Goal: Check status: Check status

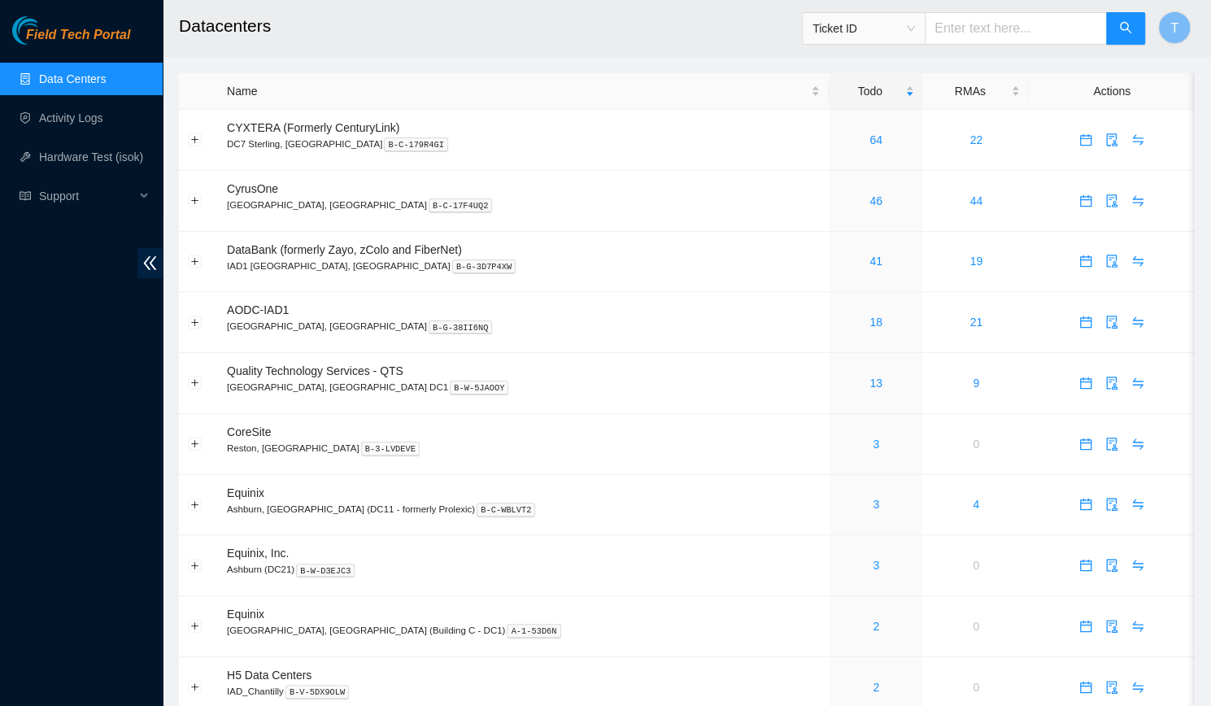
click at [91, 463] on div "Field Tech Portal Data Centers Activity Logs Hardware Test (isok) Support" at bounding box center [81, 361] width 163 height 690
click at [869, 380] on link "13" at bounding box center [875, 383] width 13 height 13
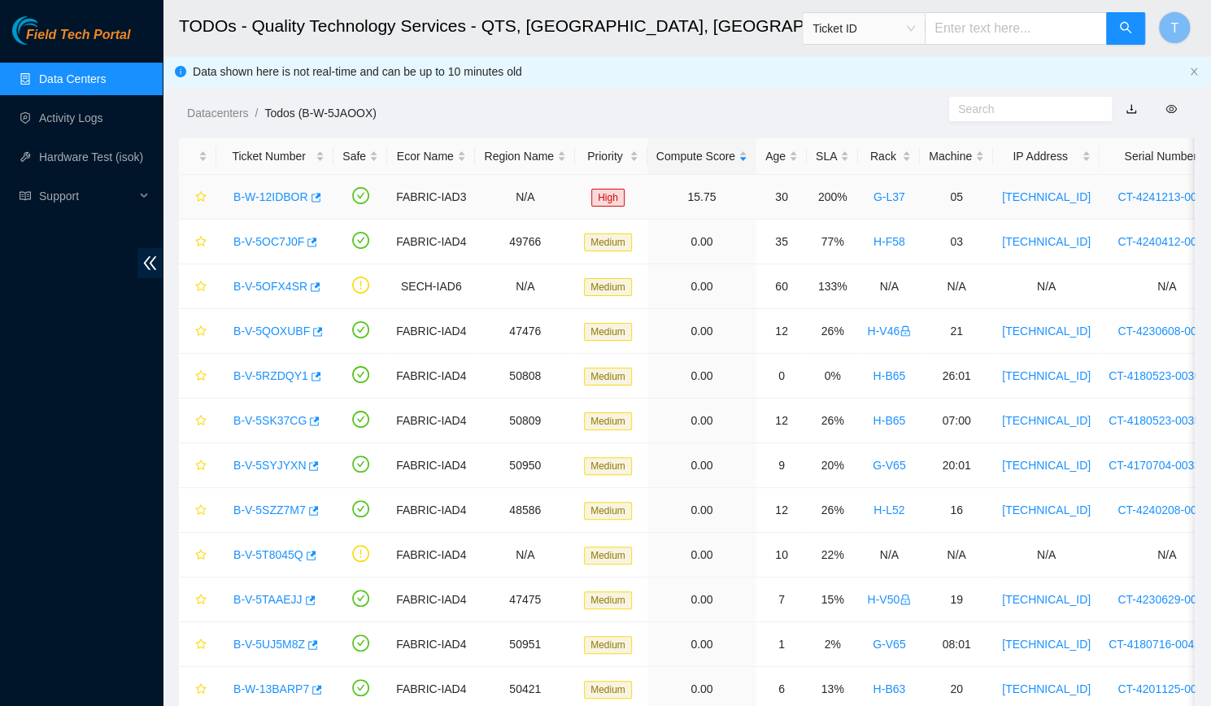
click at [272, 194] on link "B-W-12IDBOR" at bounding box center [270, 196] width 75 height 13
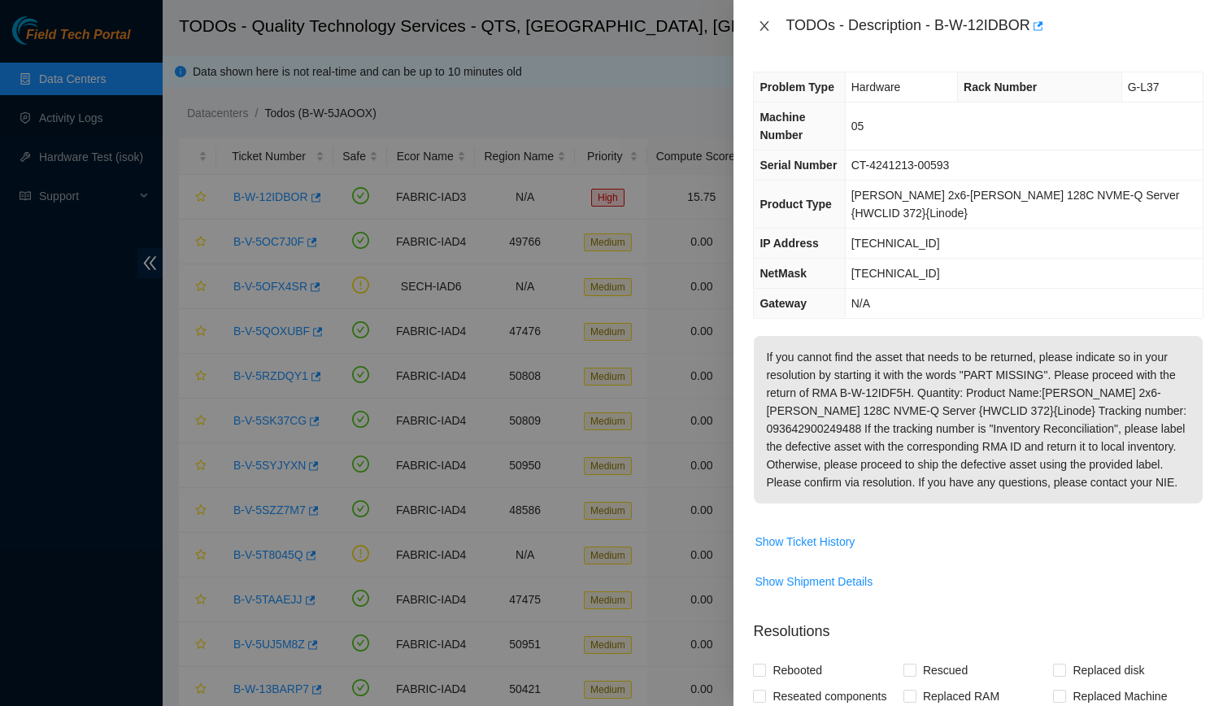
click at [776, 28] on button "Close" at bounding box center [764, 26] width 23 height 15
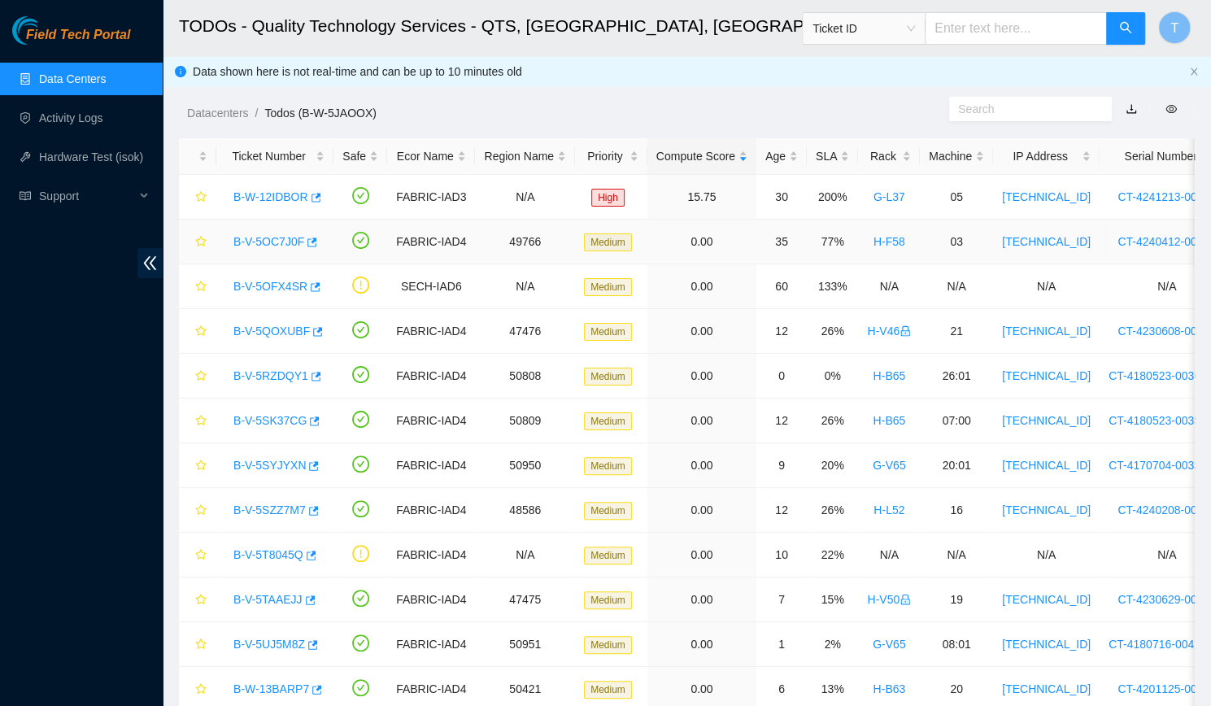
click at [275, 240] on link "B-V-5OC7J0F" at bounding box center [268, 241] width 71 height 13
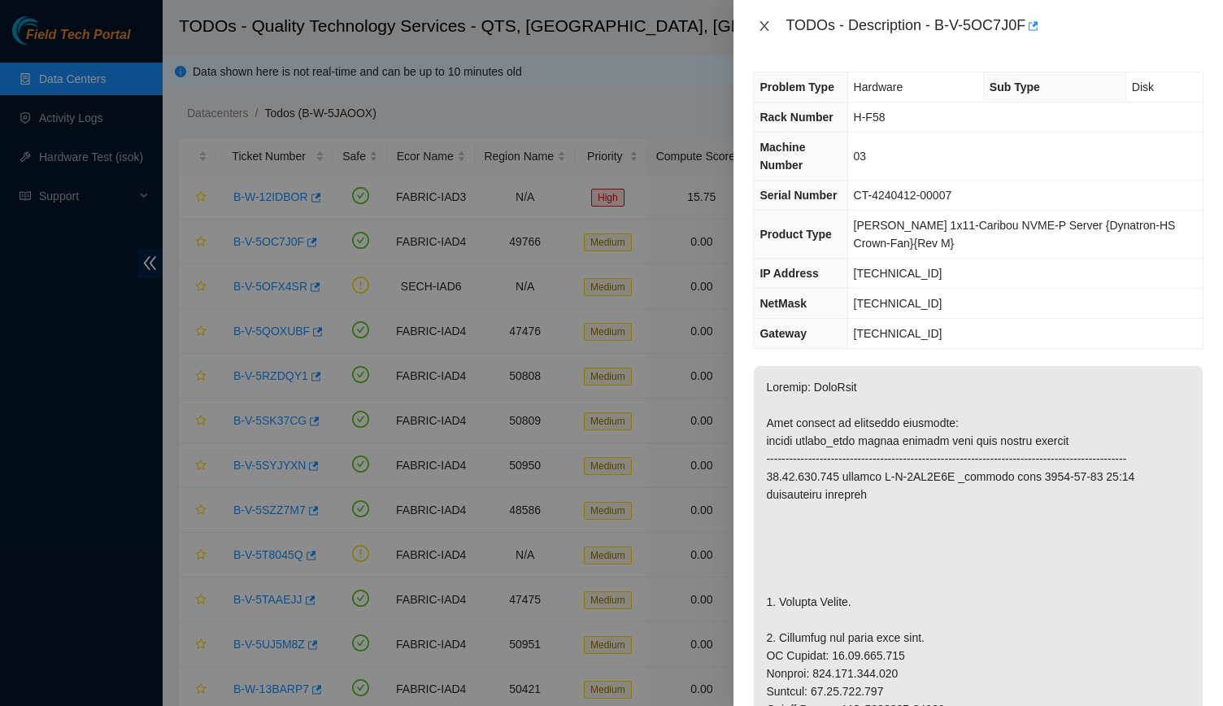
click at [759, 27] on icon "close" at bounding box center [764, 26] width 13 height 13
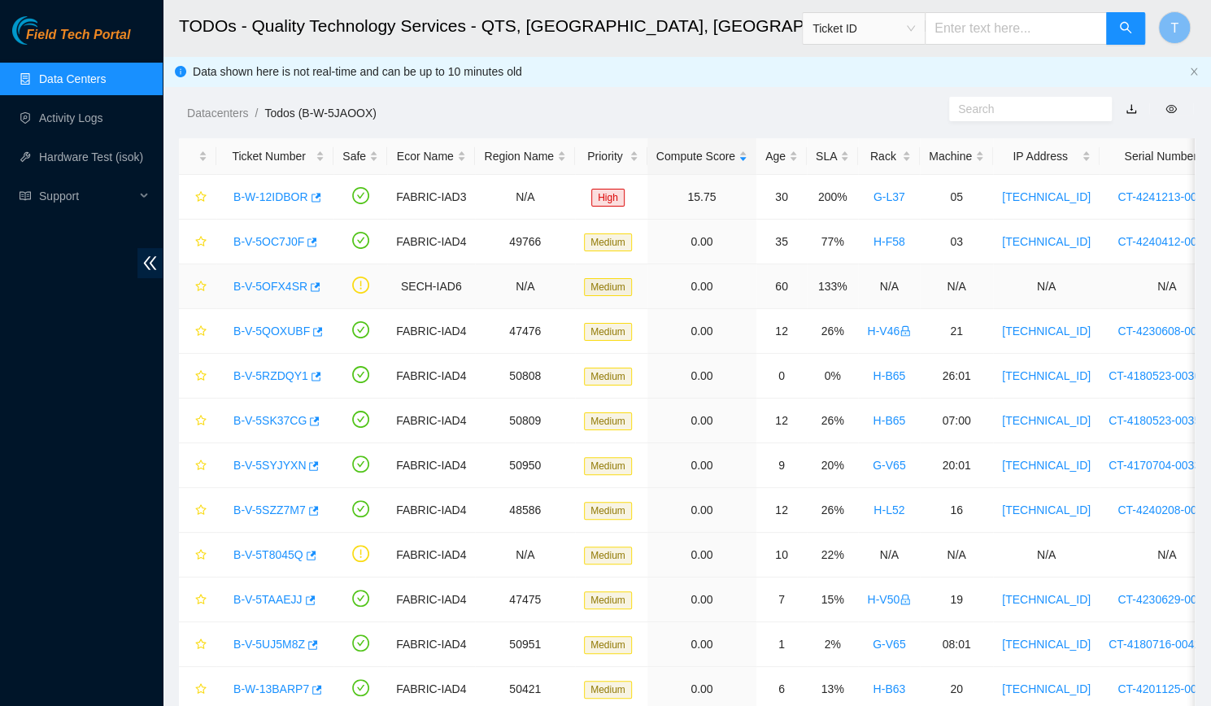
click at [272, 287] on link "B-V-5OFX4SR" at bounding box center [270, 286] width 74 height 13
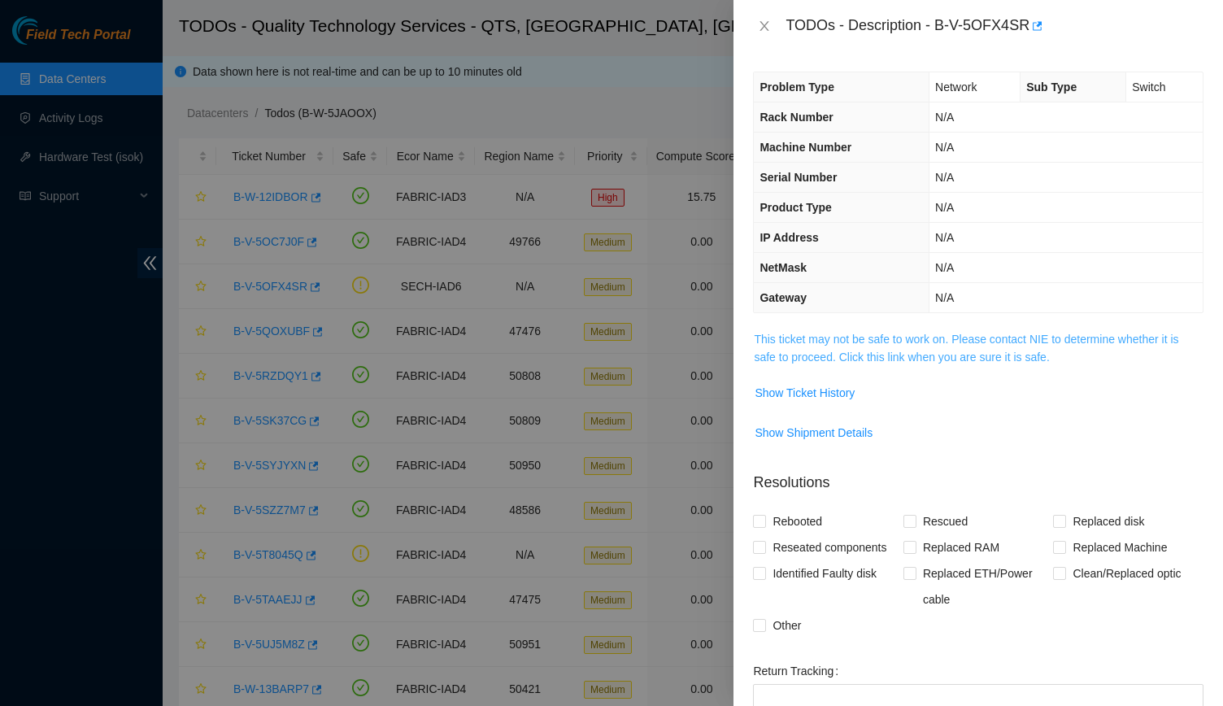
click at [868, 355] on link "This ticket may not be safe to work on. Please contact NIE to determine whether…" at bounding box center [966, 348] width 424 height 31
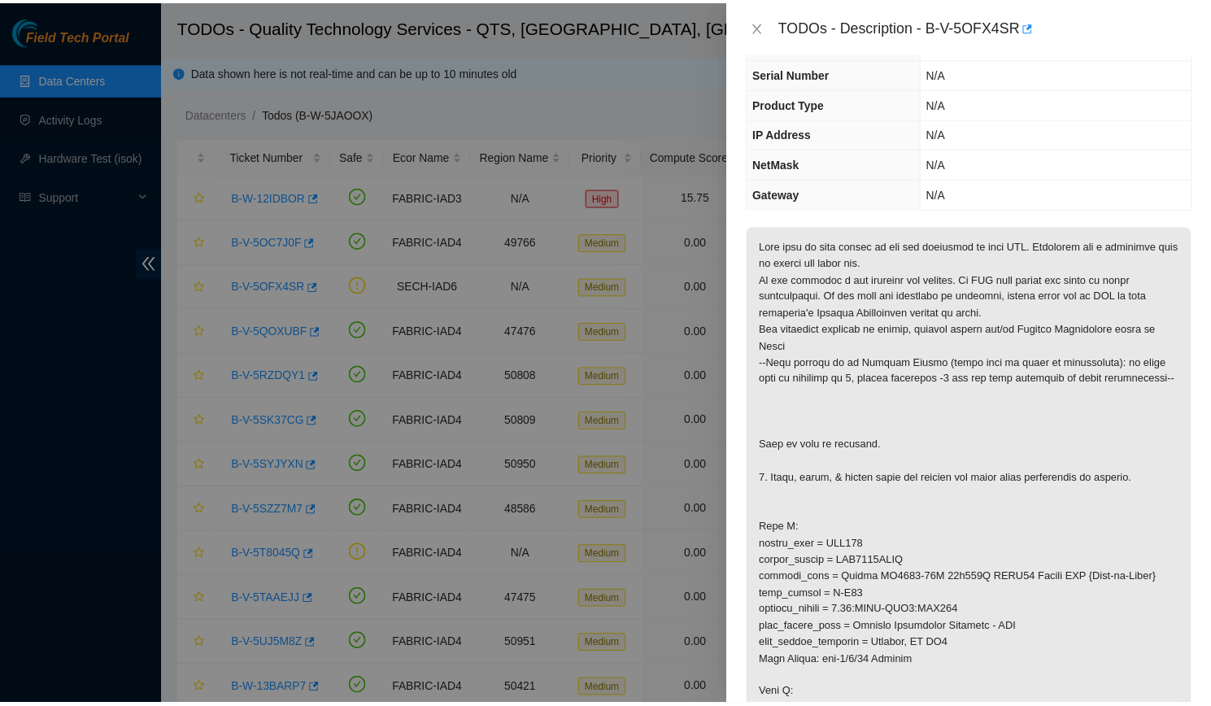
scroll to position [105, 0]
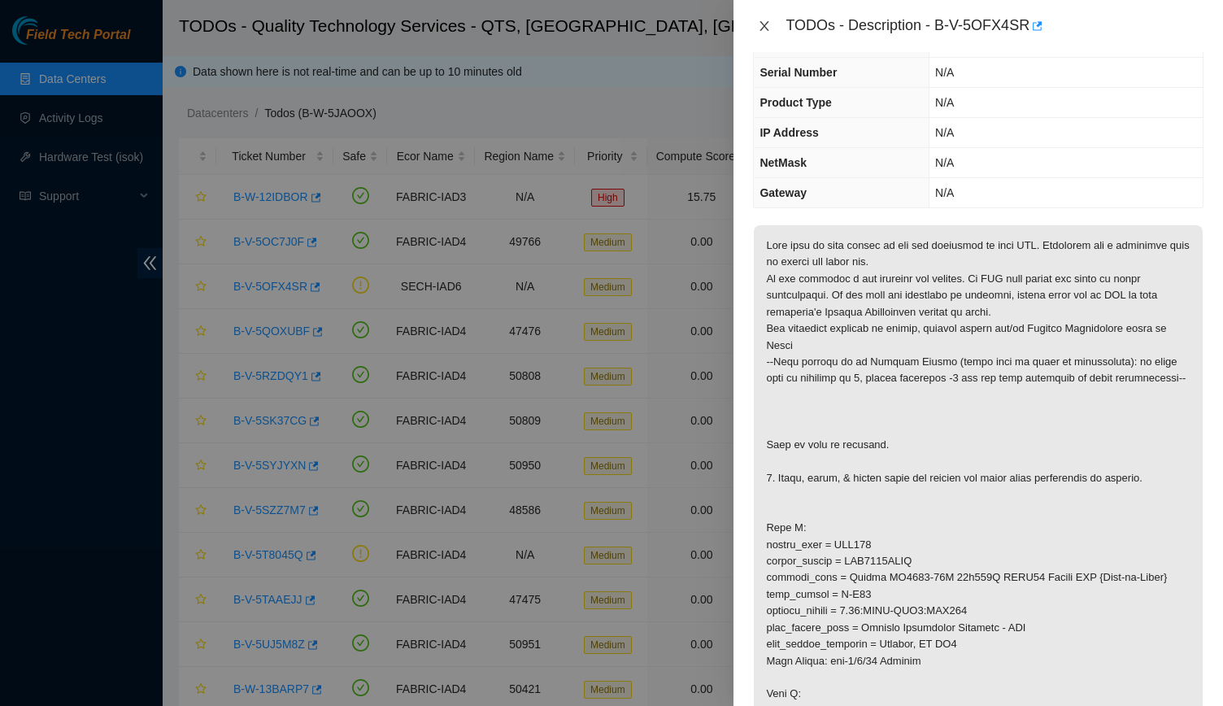
click at [760, 23] on icon "close" at bounding box center [764, 26] width 13 height 13
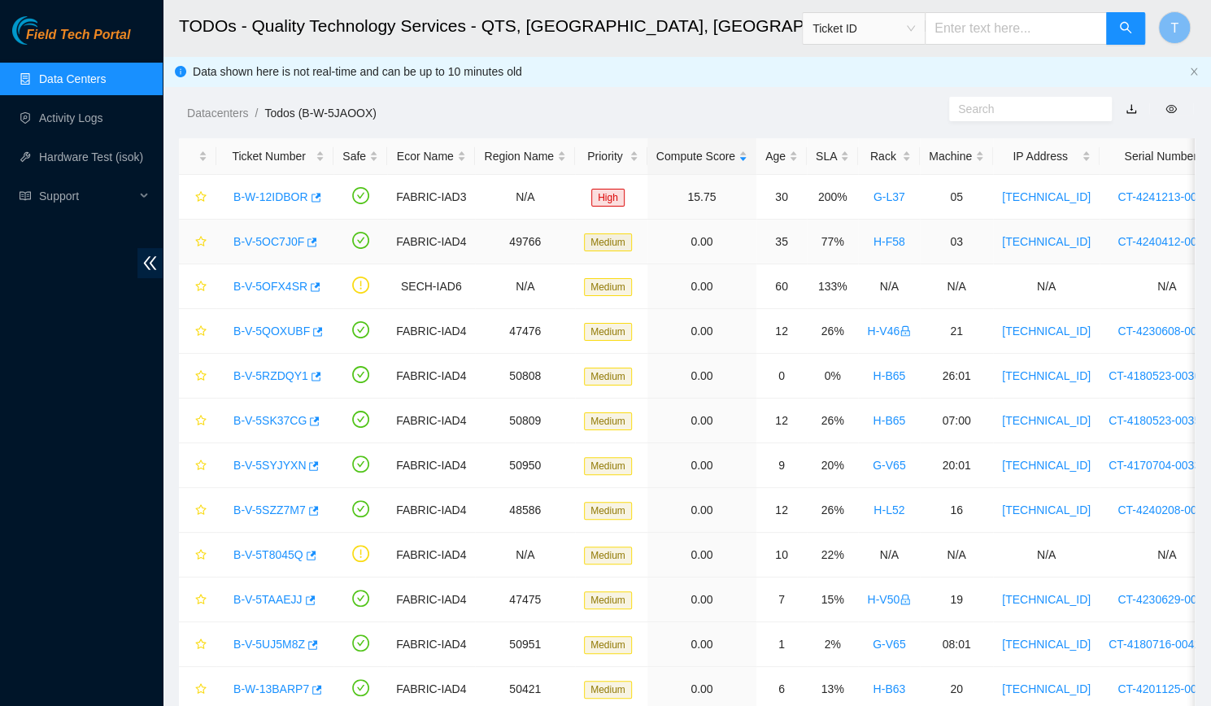
scroll to position [109, 0]
click at [88, 72] on link "Data Centers" at bounding box center [72, 78] width 67 height 13
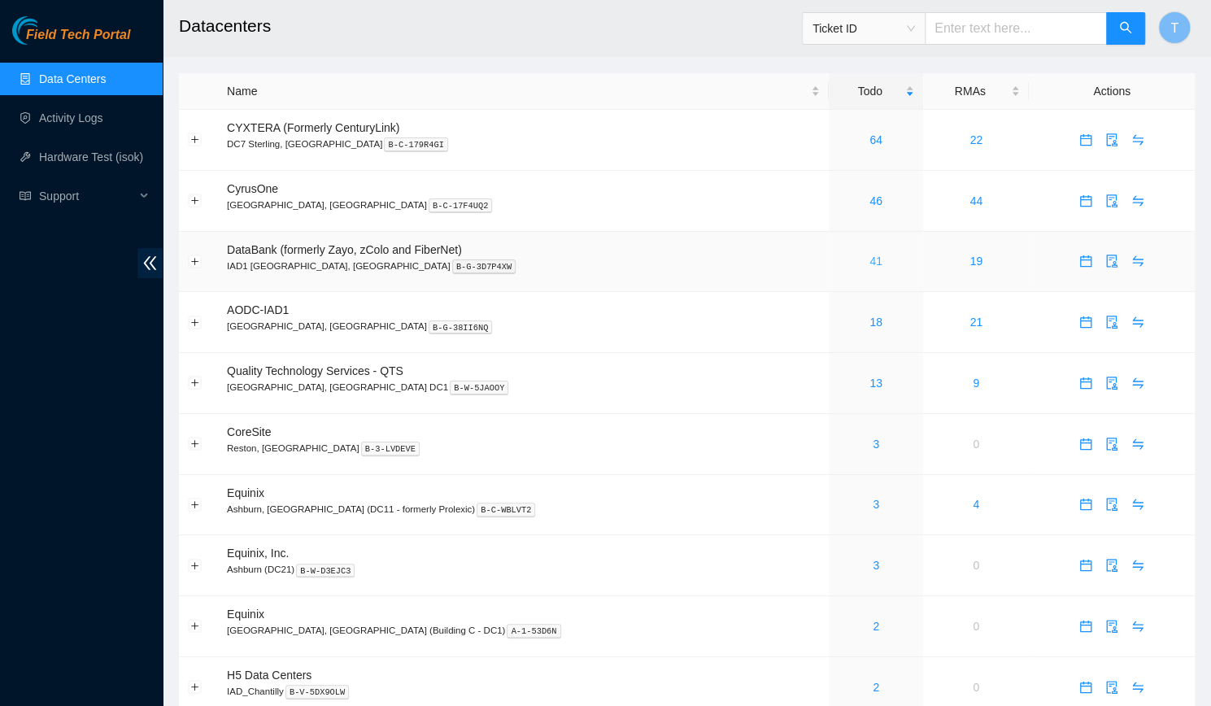
click at [869, 258] on link "41" at bounding box center [875, 261] width 13 height 13
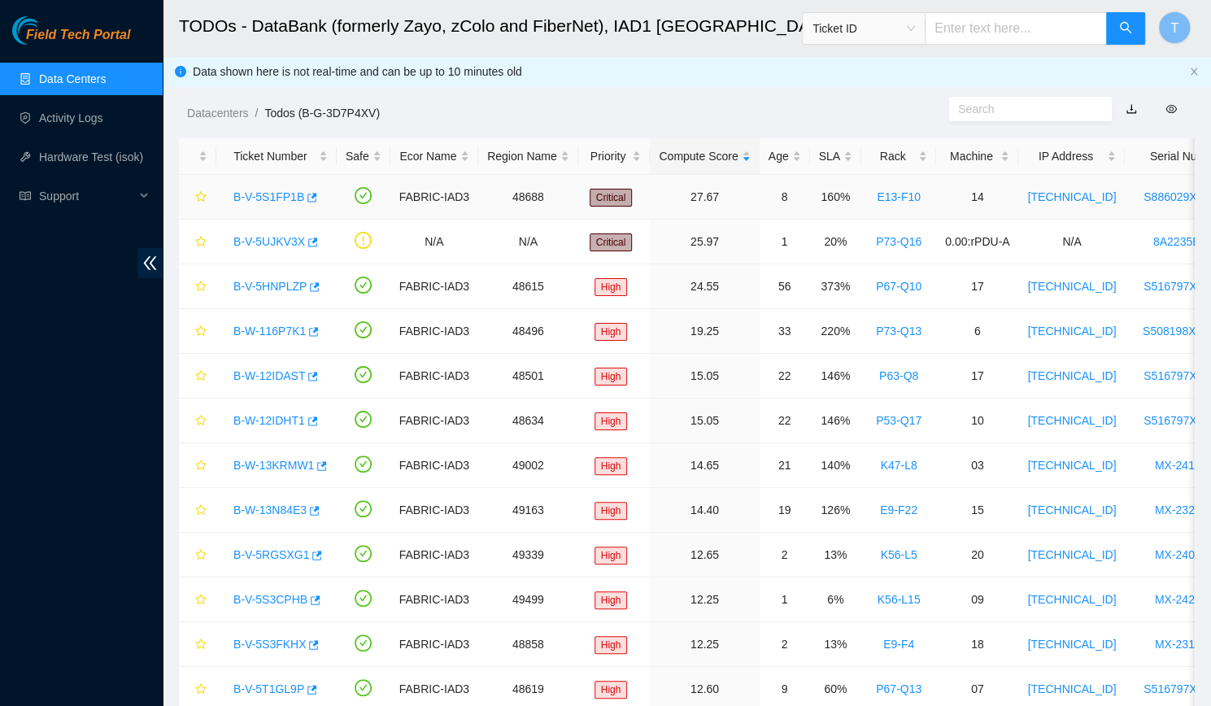
click at [257, 198] on link "B-V-5S1FP1B" at bounding box center [268, 196] width 71 height 13
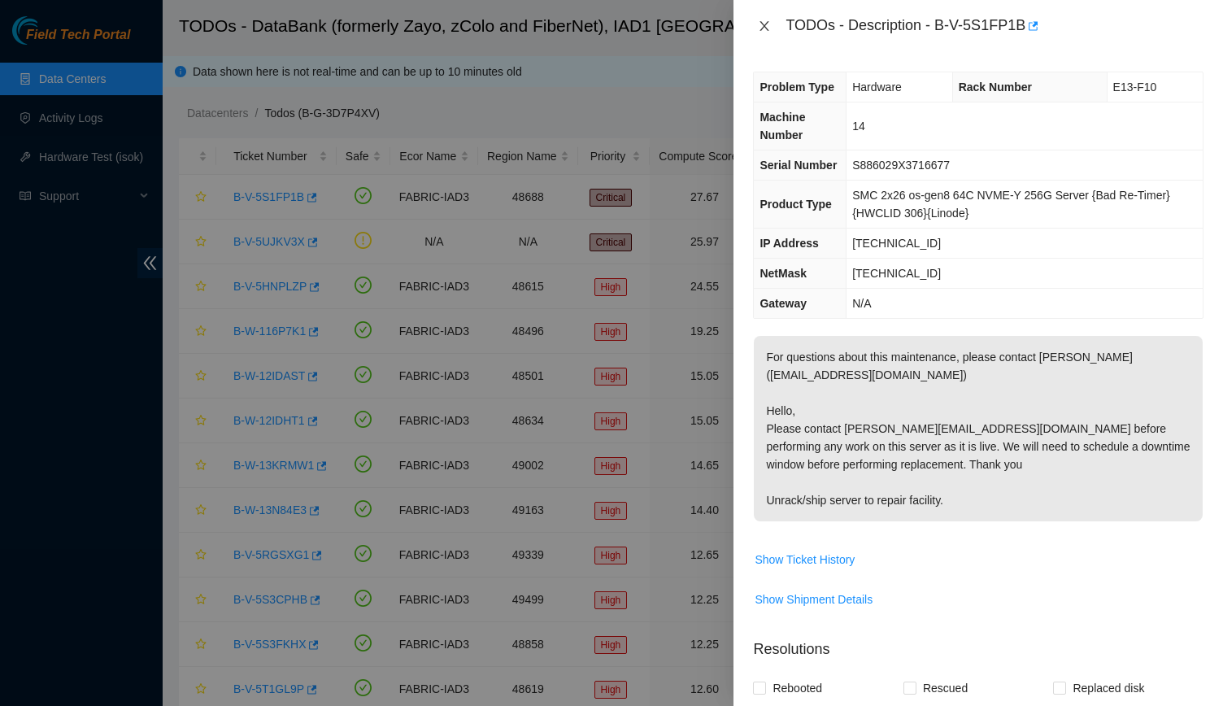
click at [758, 27] on icon "close" at bounding box center [764, 26] width 13 height 13
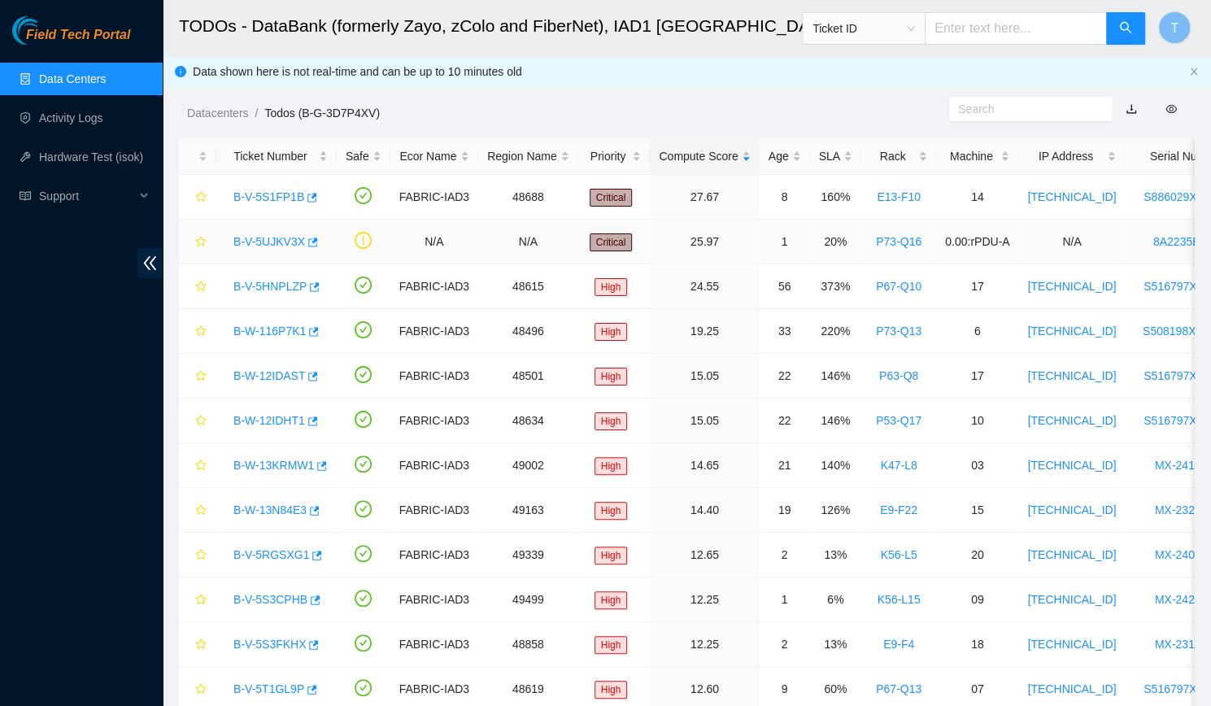
click at [254, 242] on link "B-V-5UJKV3X" at bounding box center [269, 241] width 72 height 13
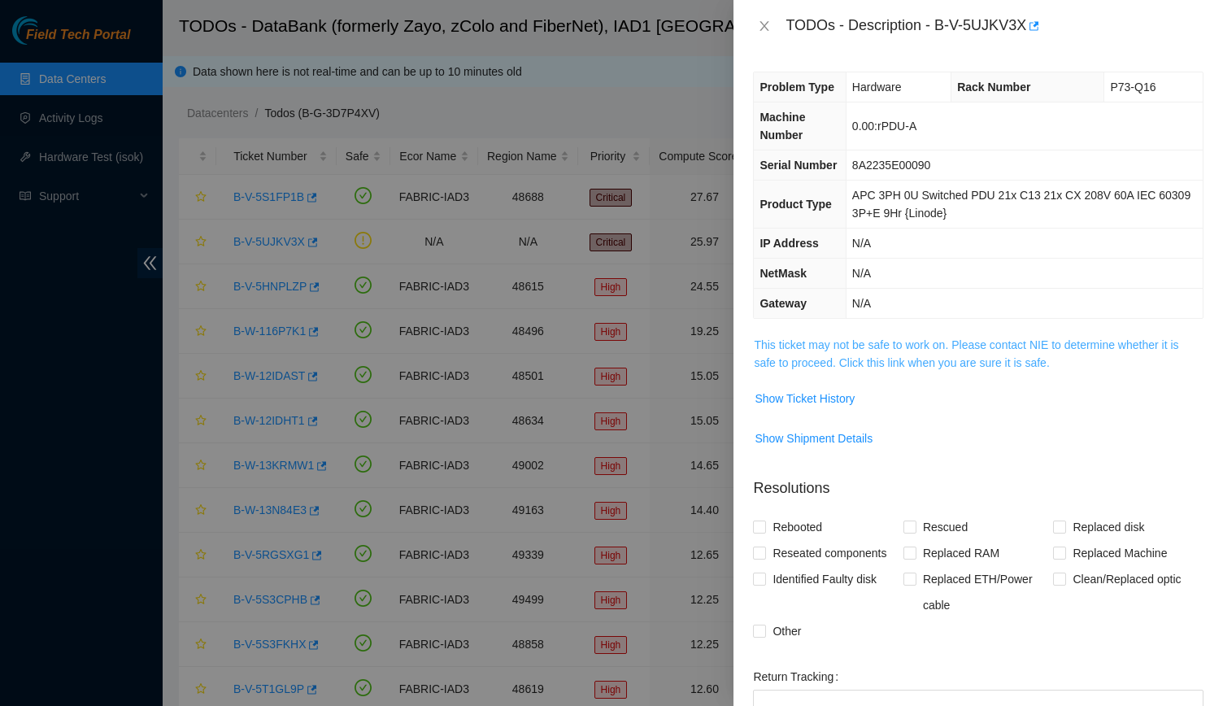
click at [855, 367] on link "This ticket may not be safe to work on. Please contact NIE to determine whether…" at bounding box center [966, 353] width 424 height 31
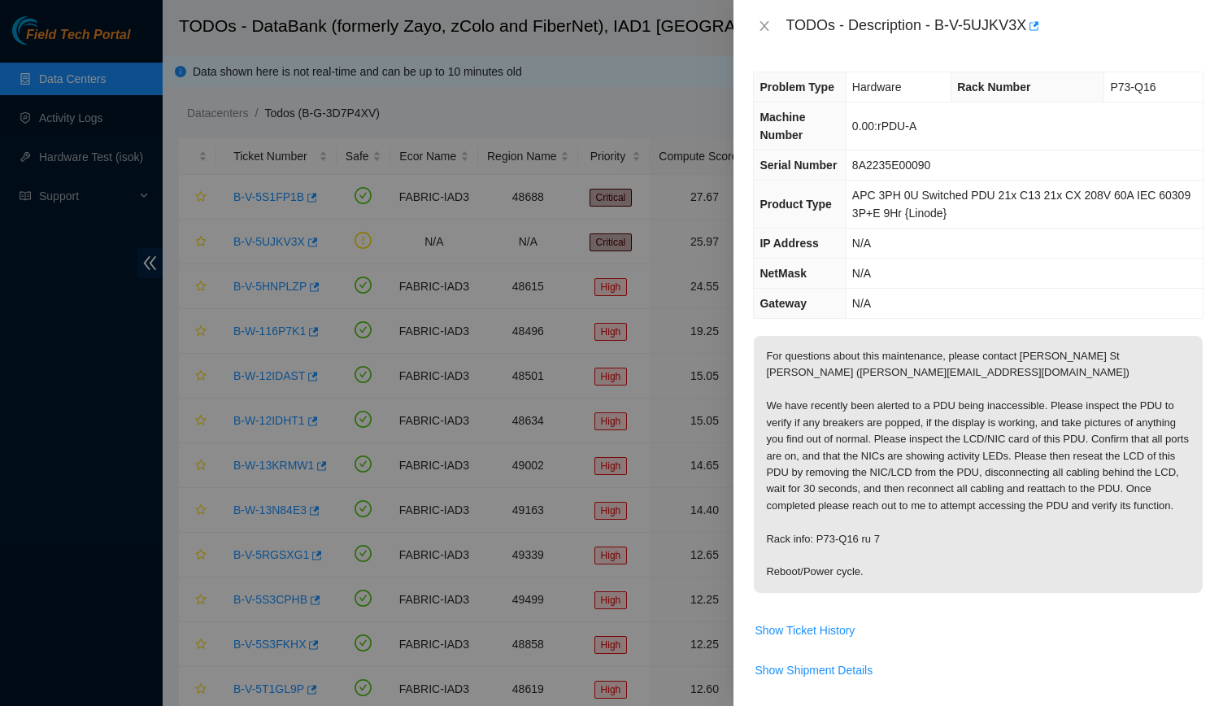
click at [777, 35] on div "TODOs - Description - B-V-5UJKV3X" at bounding box center [978, 26] width 451 height 26
click at [761, 19] on button "Close" at bounding box center [764, 26] width 23 height 15
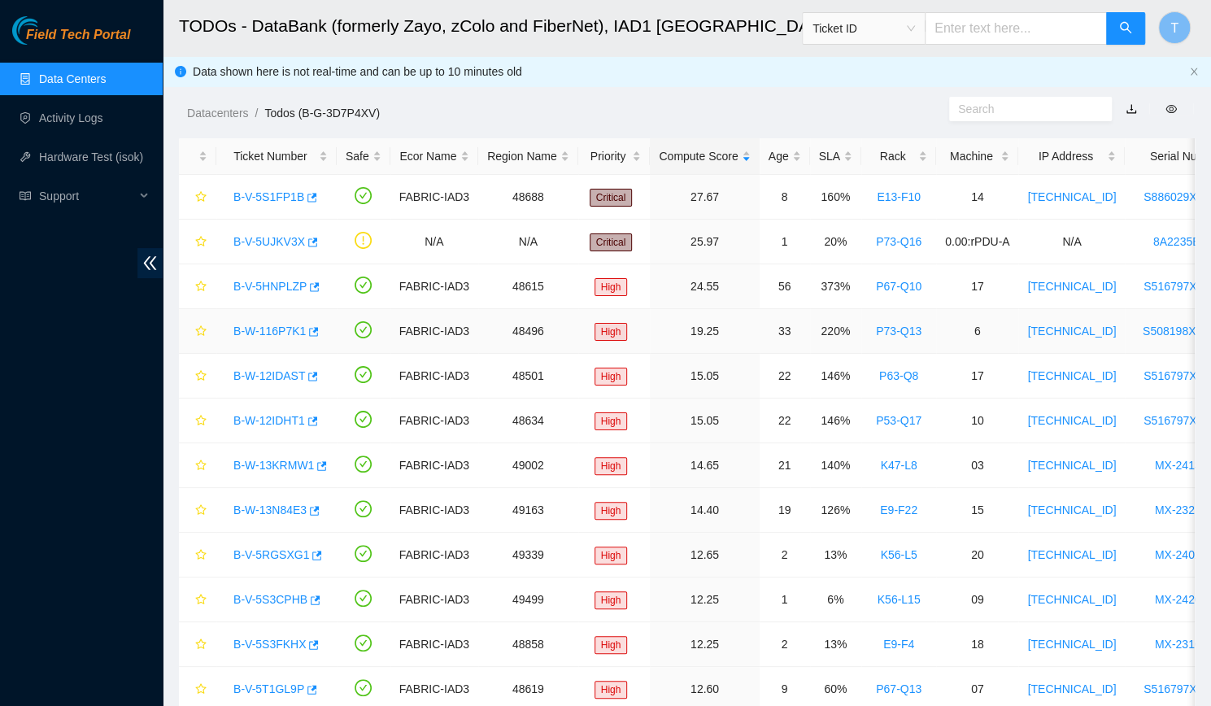
click at [290, 337] on link "B-W-116P7K1" at bounding box center [269, 330] width 72 height 13
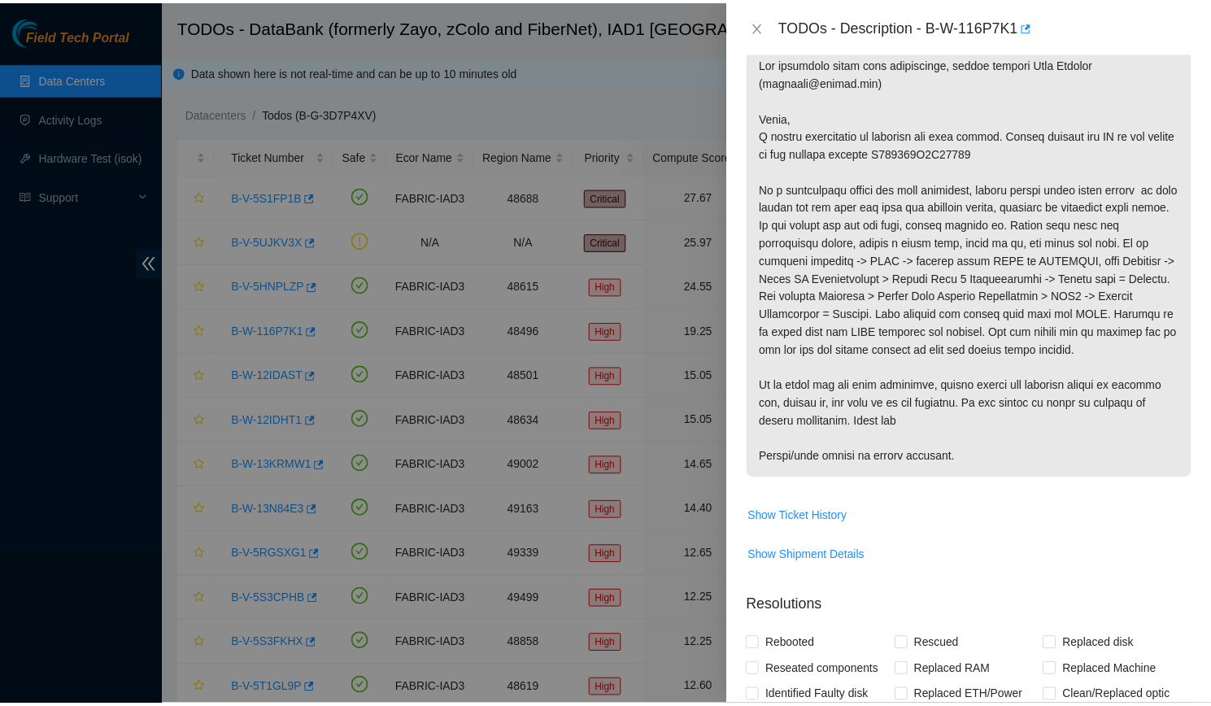
scroll to position [294, 0]
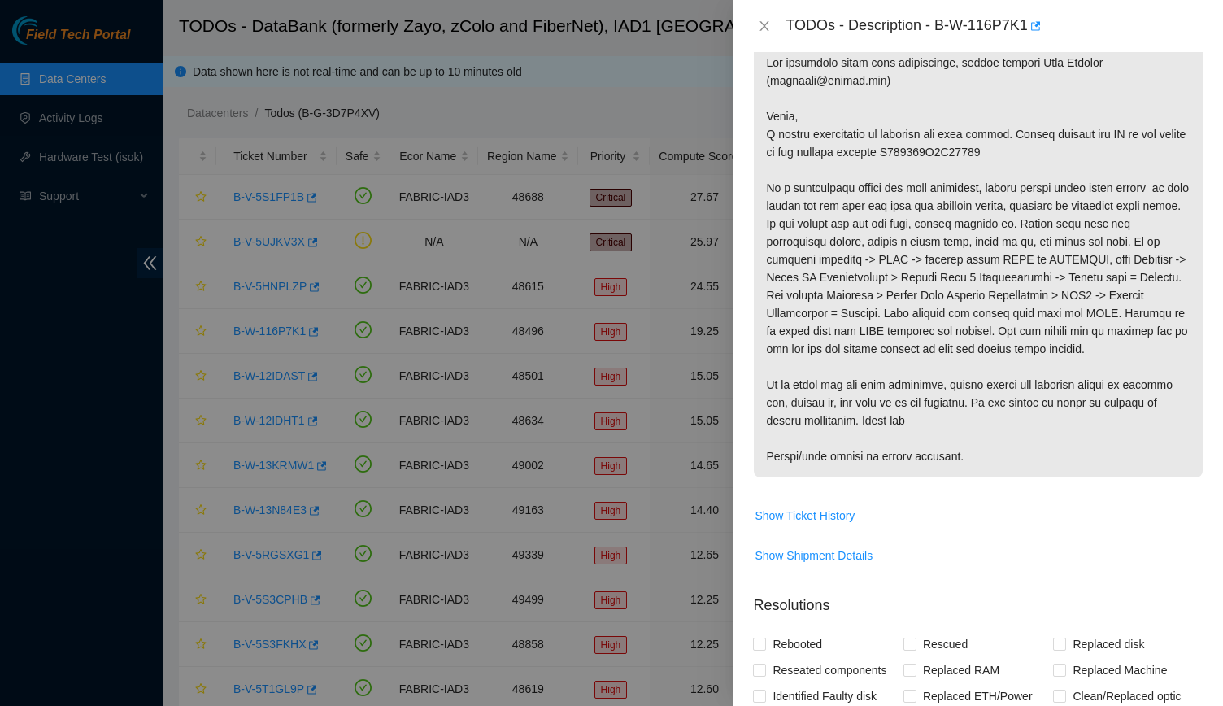
click at [769, 15] on div "TODOs - Description - B-W-116P7K1" at bounding box center [978, 26] width 451 height 26
click at [768, 19] on button "Close" at bounding box center [764, 26] width 23 height 15
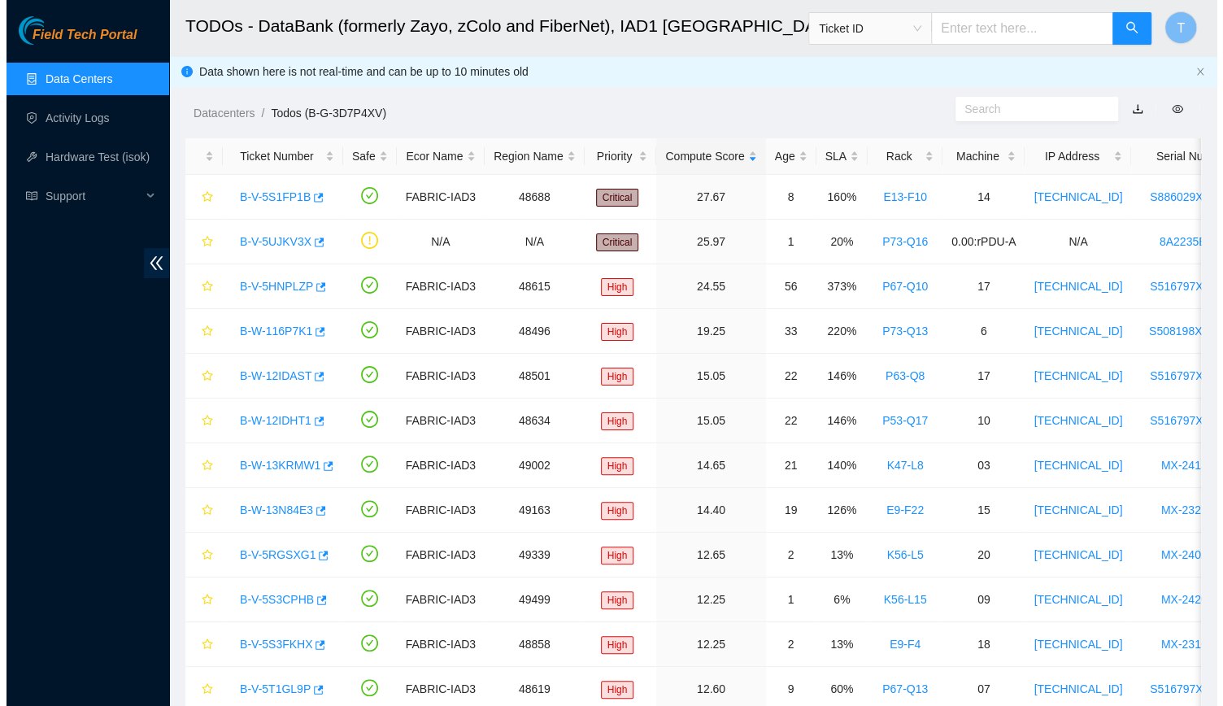
scroll to position [312, 0]
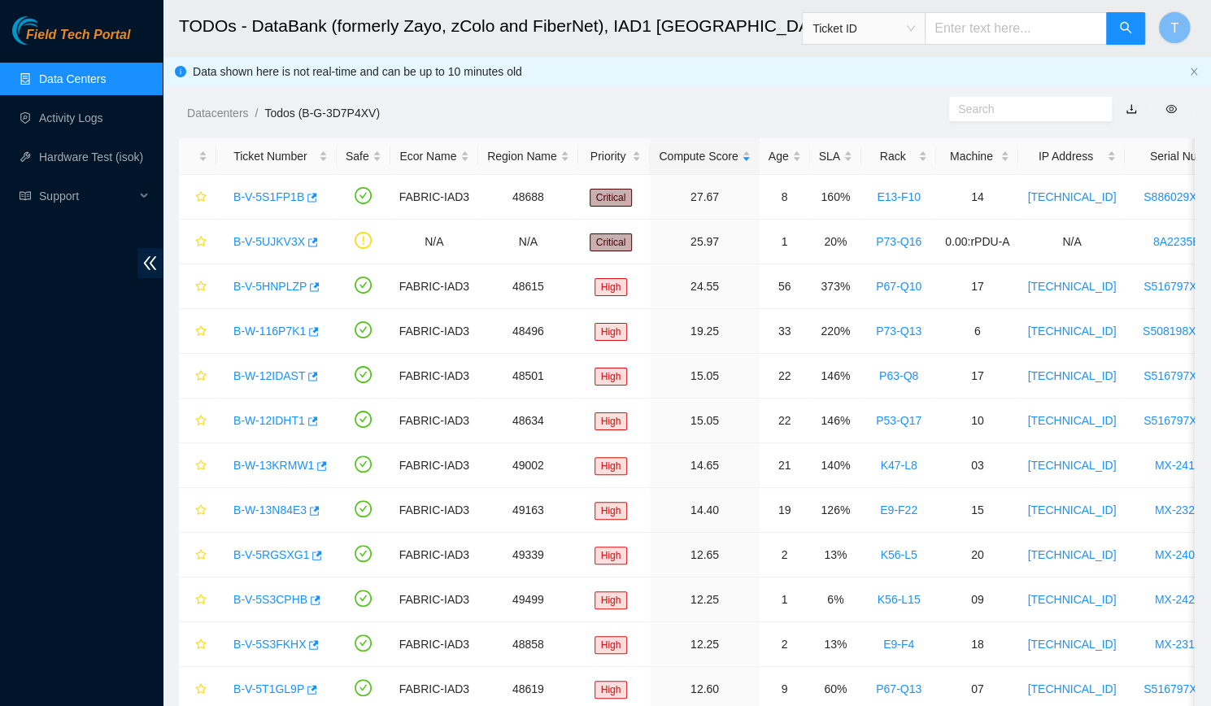
click at [39, 85] on link "Data Centers" at bounding box center [72, 78] width 67 height 13
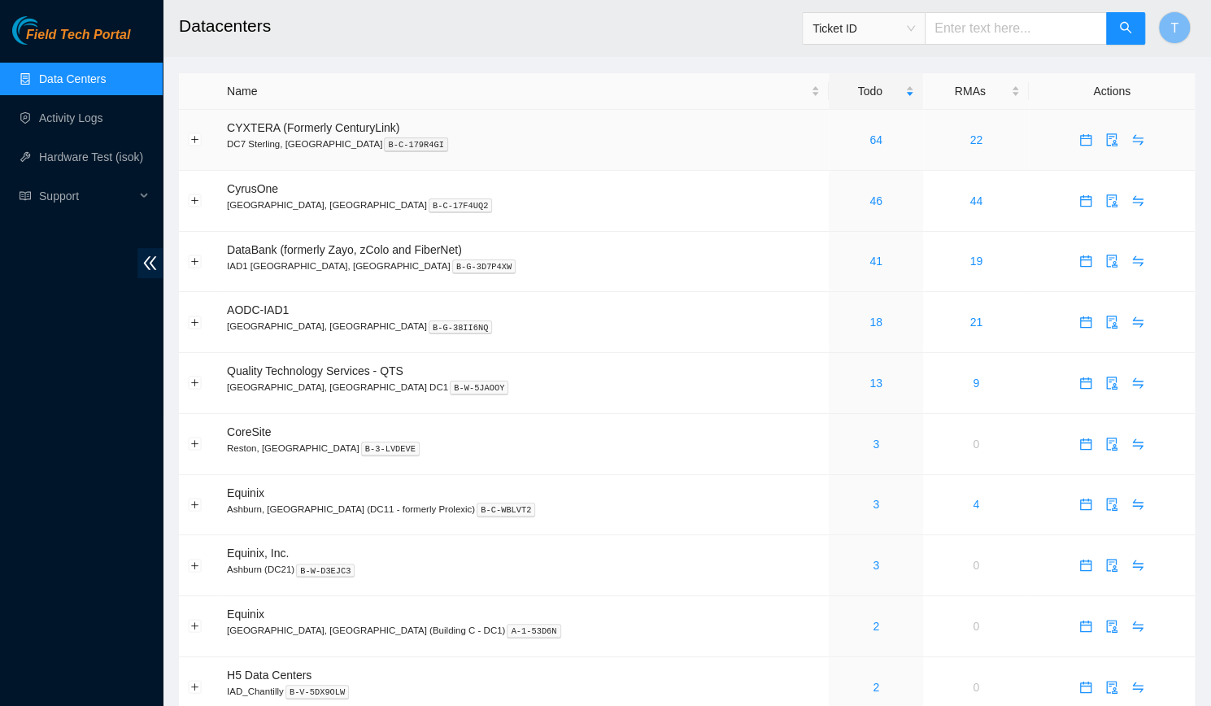
click at [838, 137] on div "64" at bounding box center [876, 140] width 76 height 18
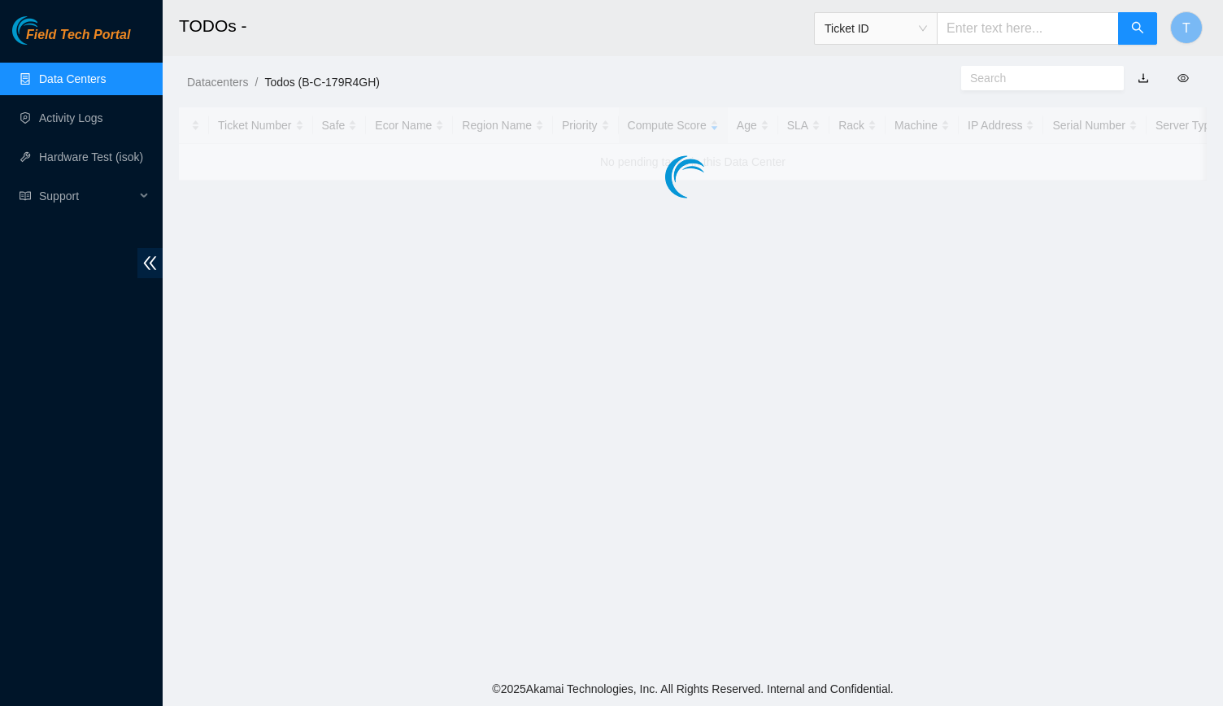
click at [812, 138] on div at bounding box center [693, 143] width 1028 height 73
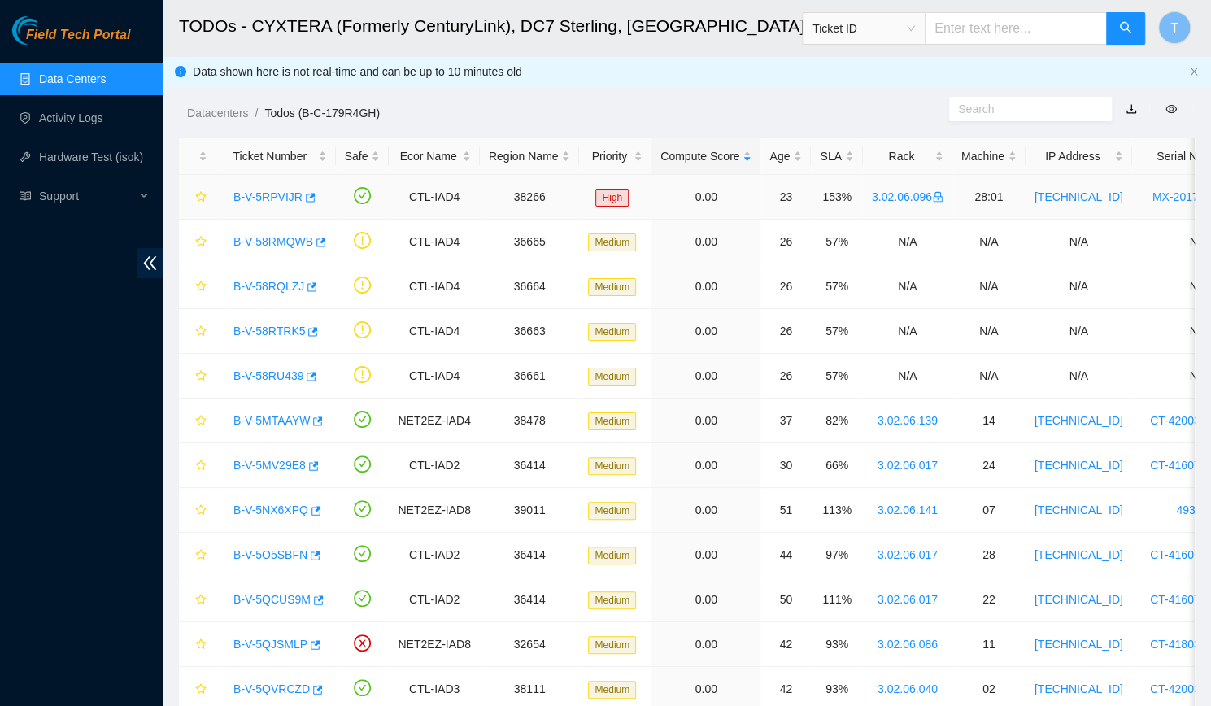
click at [260, 194] on link "B-V-5RPVIJR" at bounding box center [267, 196] width 69 height 13
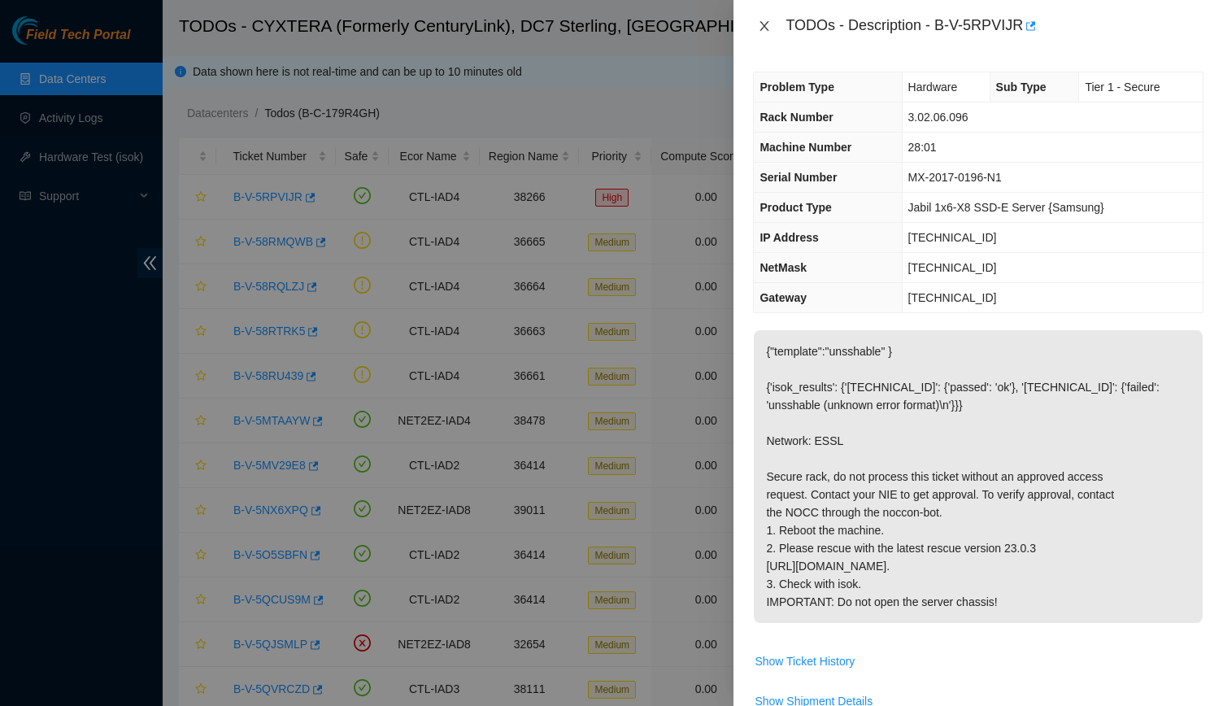
click at [769, 32] on icon "close" at bounding box center [764, 26] width 13 height 13
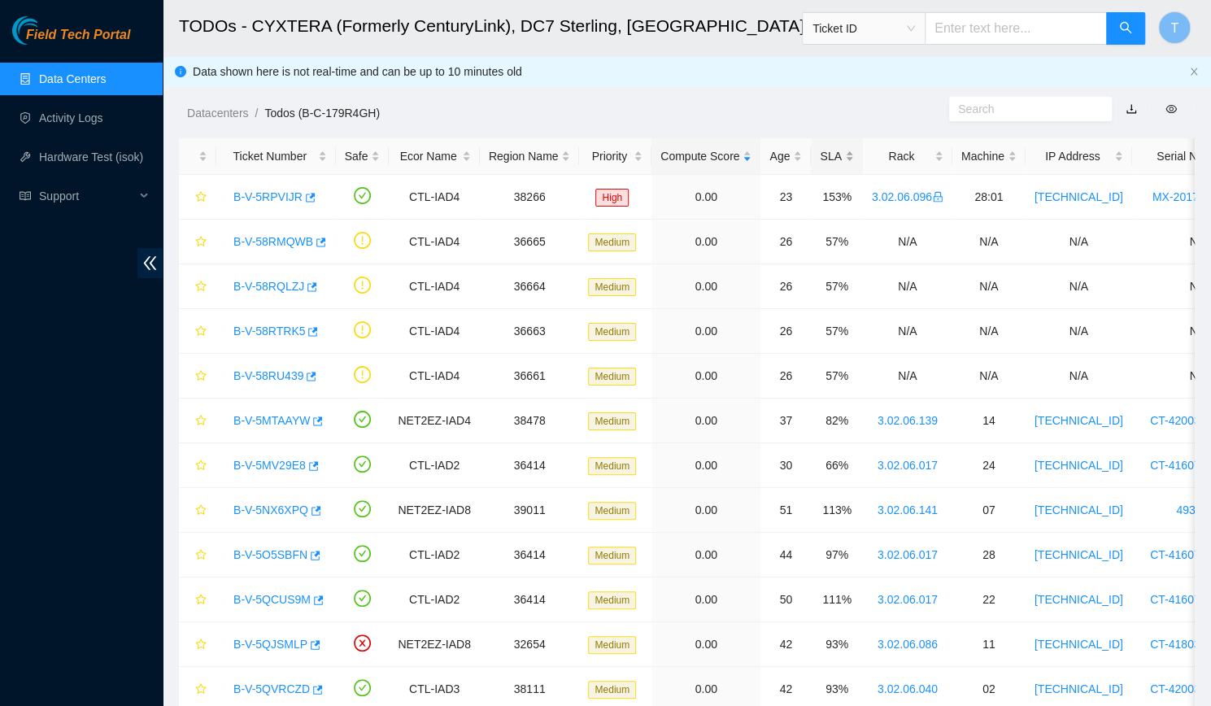
click at [830, 155] on div "SLA" at bounding box center [836, 156] width 33 height 18
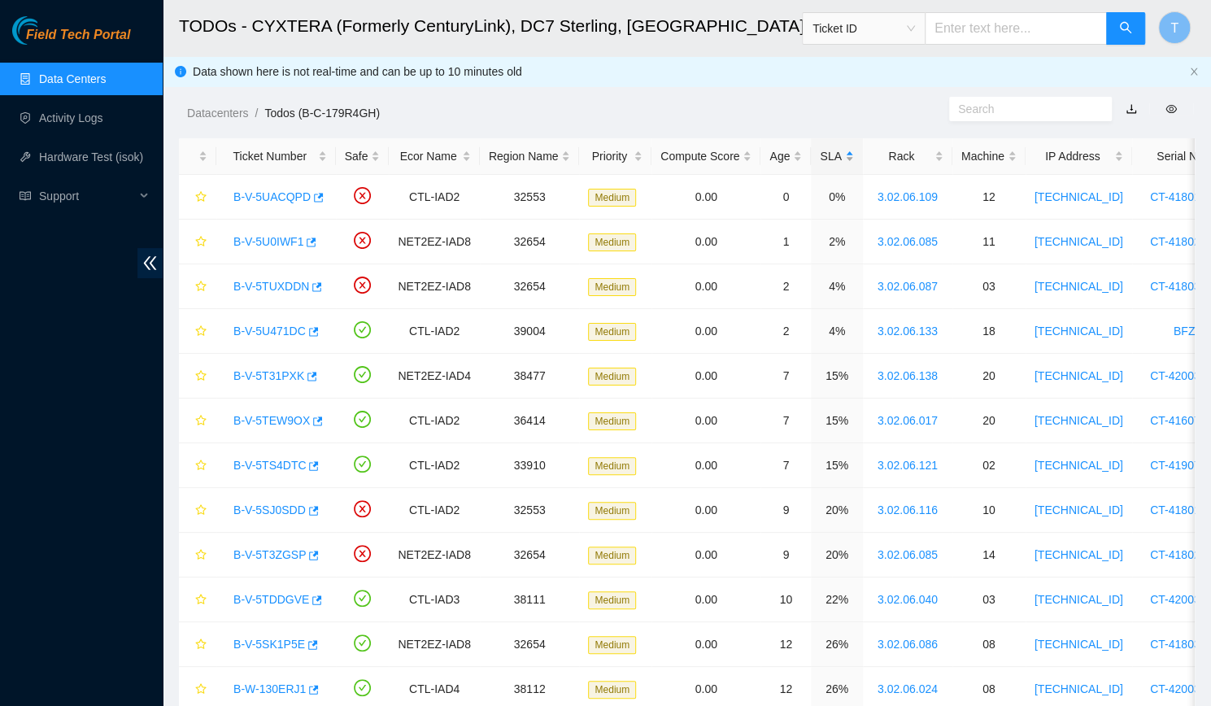
click at [830, 155] on div "SLA" at bounding box center [836, 156] width 33 height 18
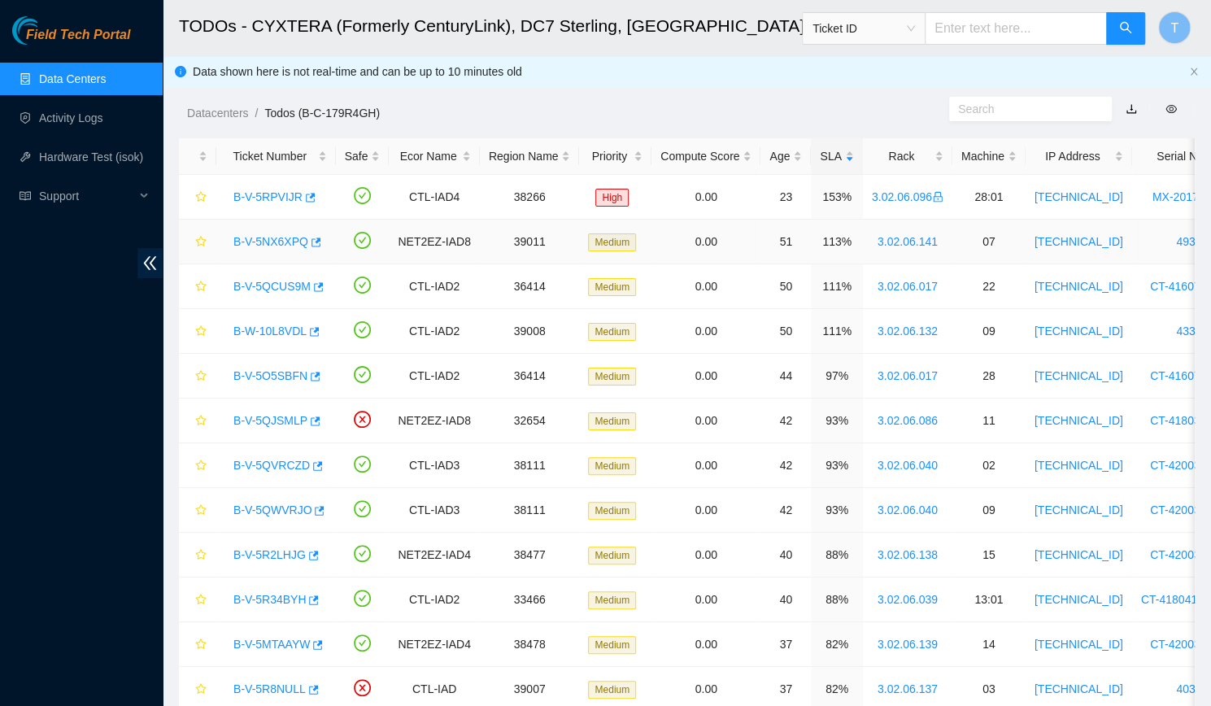
click at [281, 245] on link "B-V-5NX6XPQ" at bounding box center [270, 241] width 75 height 13
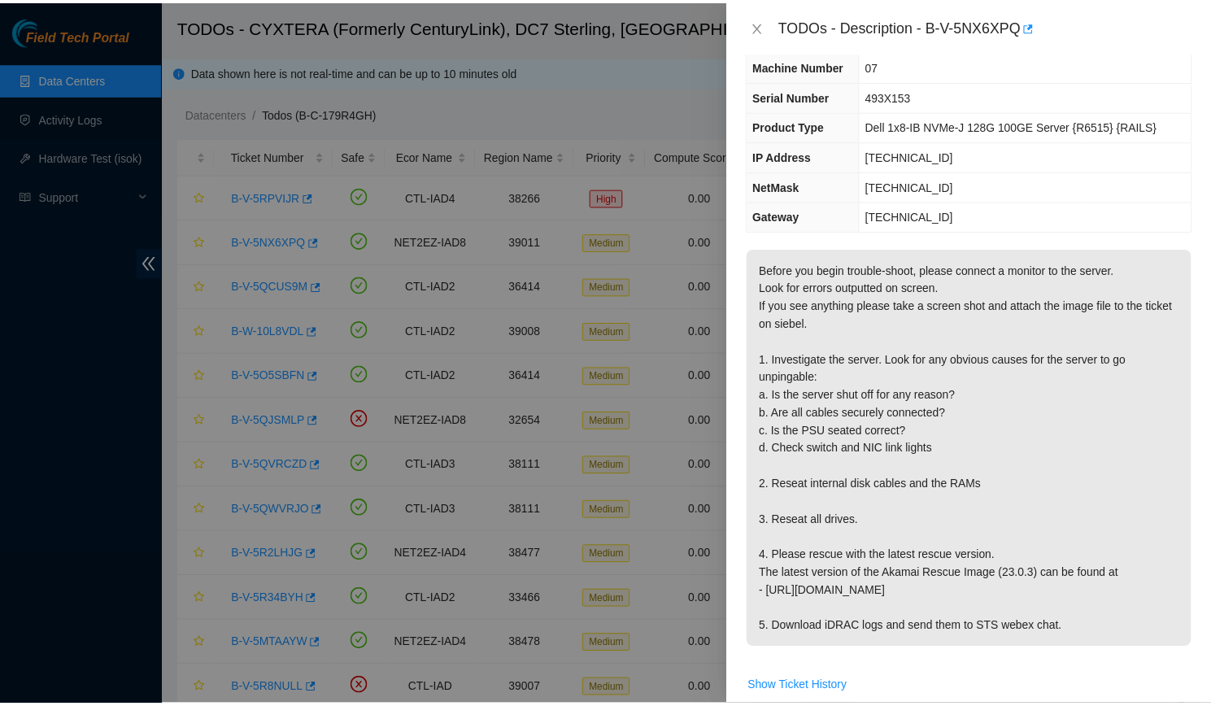
scroll to position [52, 0]
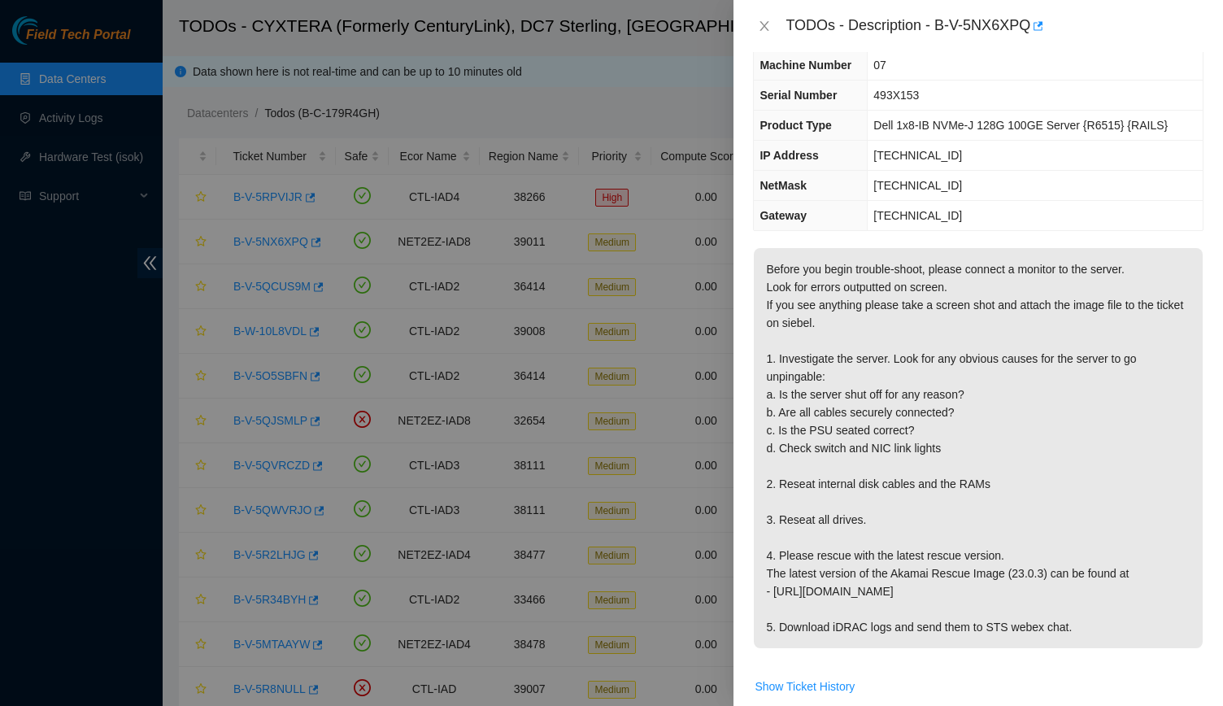
drag, startPoint x: 750, startPoint y: 33, endPoint x: 767, endPoint y: 36, distance: 17.3
click at [767, 36] on div "TODOs - Description - B-V-5NX6XPQ" at bounding box center [979, 26] width 490 height 52
click at [767, 36] on div "TODOs - Description - B-V-5NX6XPQ" at bounding box center [978, 26] width 451 height 26
click at [761, 17] on div "TODOs - Description - B-V-5NX6XPQ" at bounding box center [978, 26] width 451 height 26
click at [763, 22] on icon "close" at bounding box center [764, 26] width 13 height 13
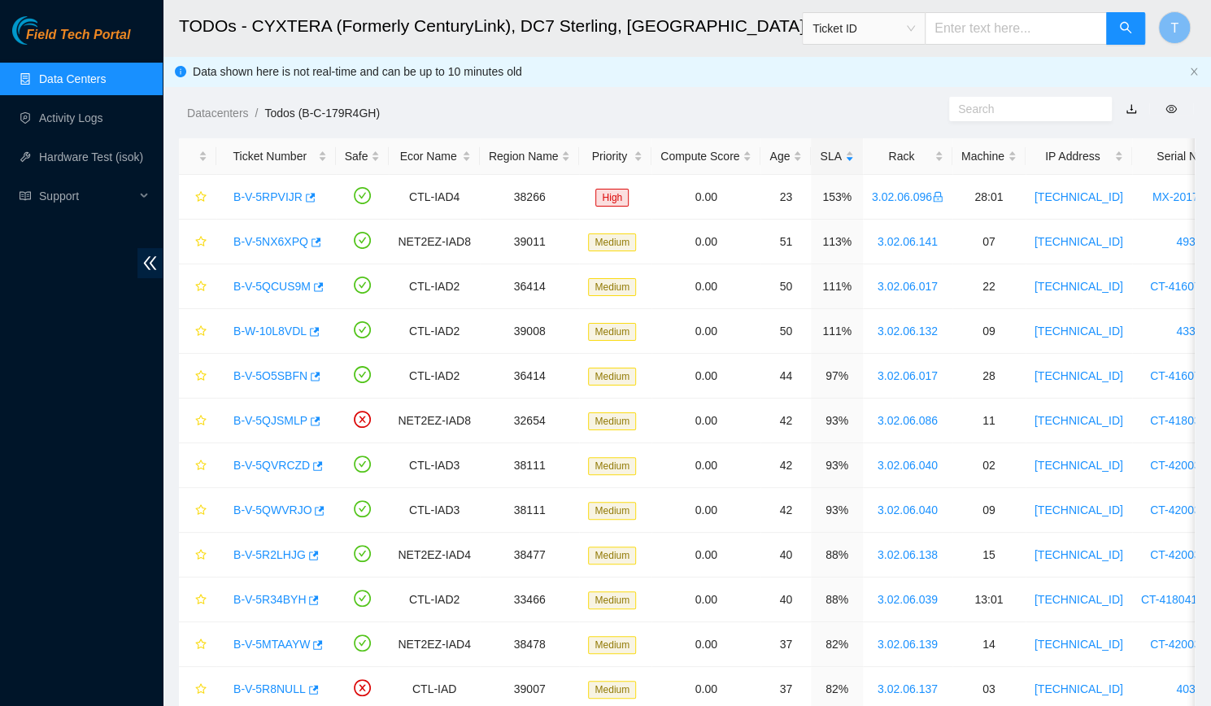
scroll to position [70, 0]
click at [39, 79] on link "Data Centers" at bounding box center [72, 78] width 67 height 13
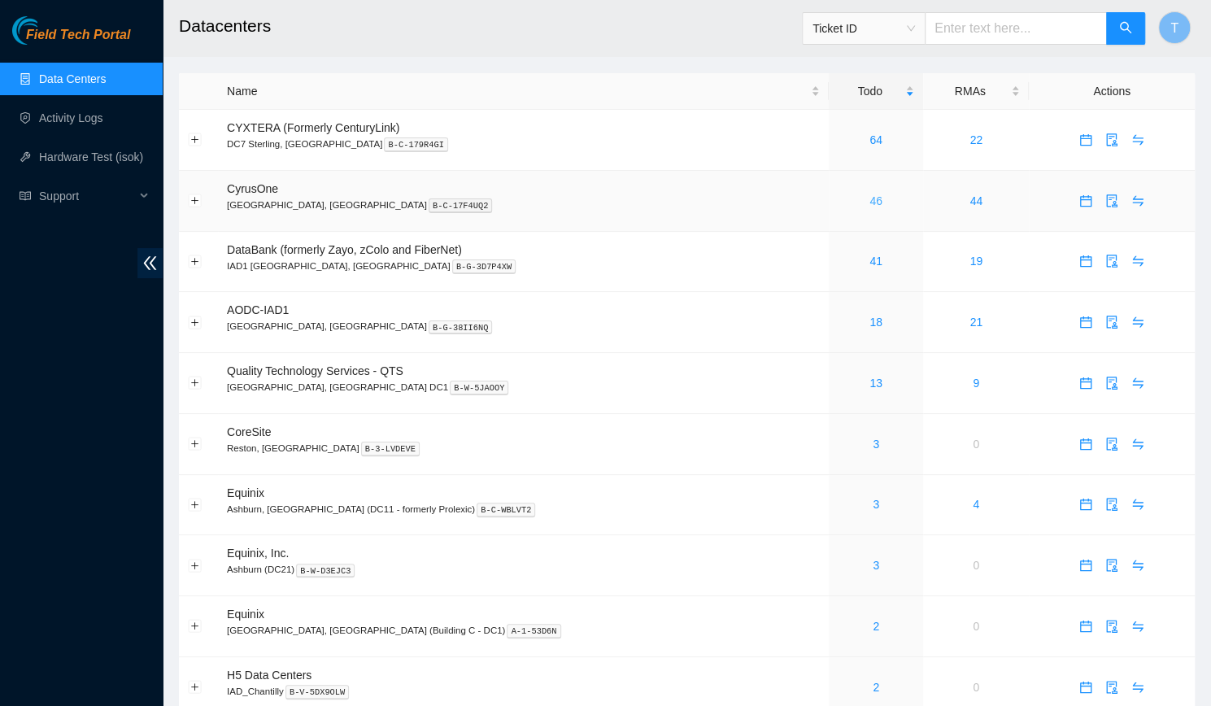
click at [869, 198] on link "46" at bounding box center [875, 200] width 13 height 13
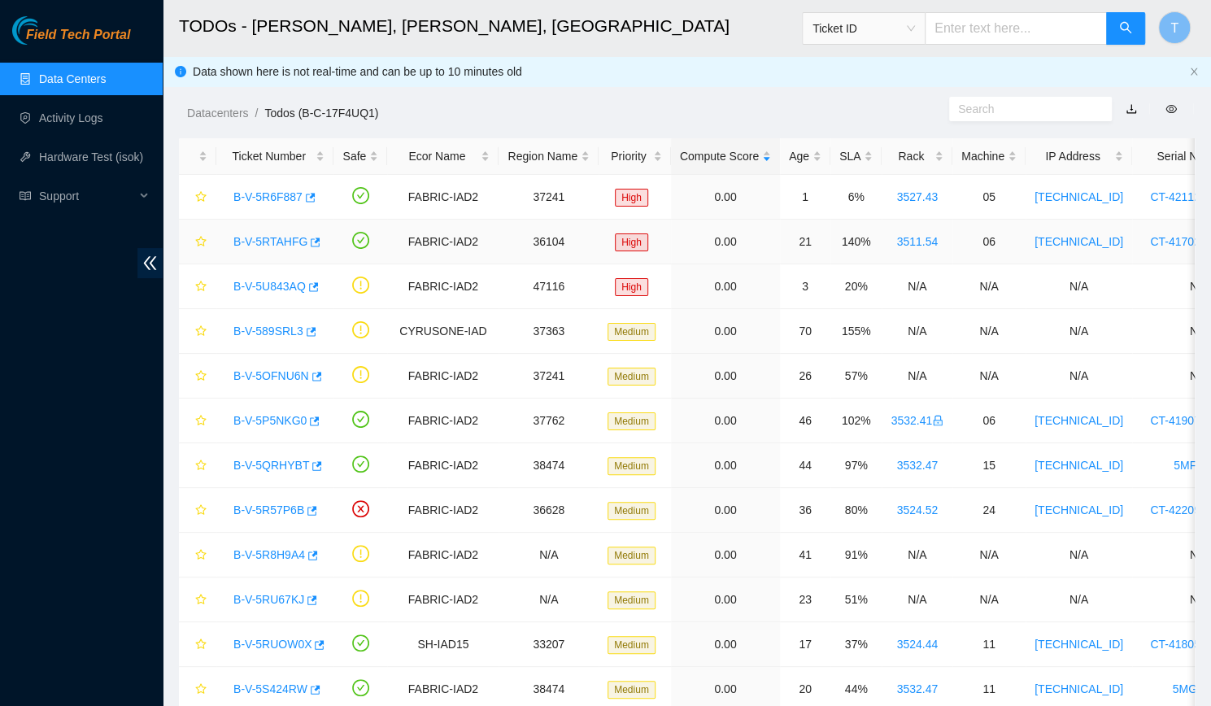
click at [240, 252] on div "B-V-5RTAHFG" at bounding box center [274, 242] width 99 height 26
click at [252, 246] on link "B-V-5RTAHFG" at bounding box center [270, 241] width 74 height 13
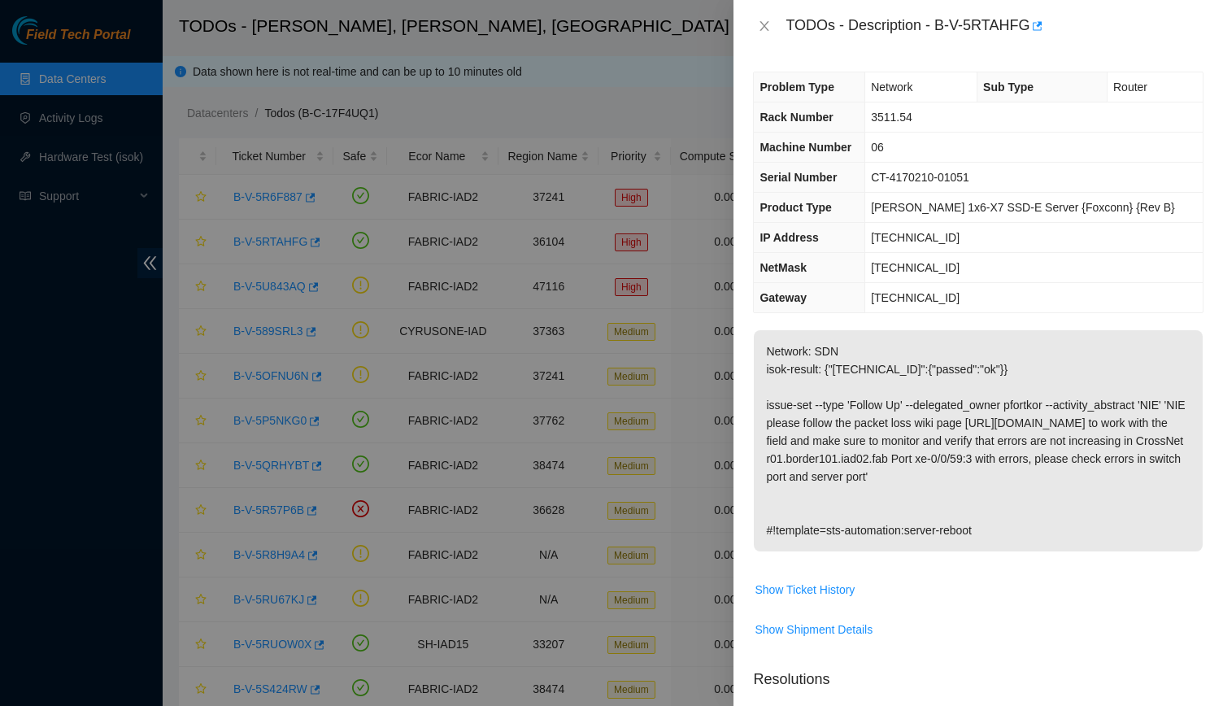
click at [781, 64] on div "Problem Type Network Sub Type Router Rack Number 3511.54 Machine Number 06 Seri…" at bounding box center [979, 379] width 490 height 654
click at [764, 33] on button "Close" at bounding box center [764, 26] width 23 height 15
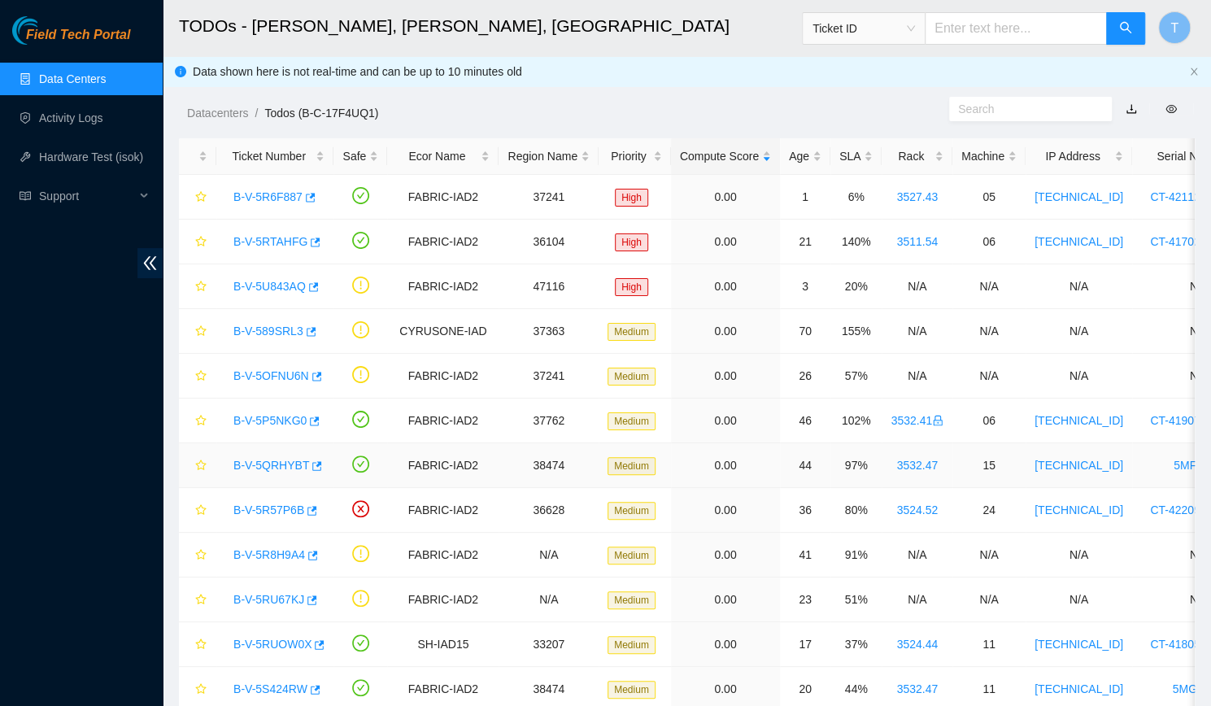
click at [280, 466] on link "B-V-5QRHYBT" at bounding box center [271, 465] width 76 height 13
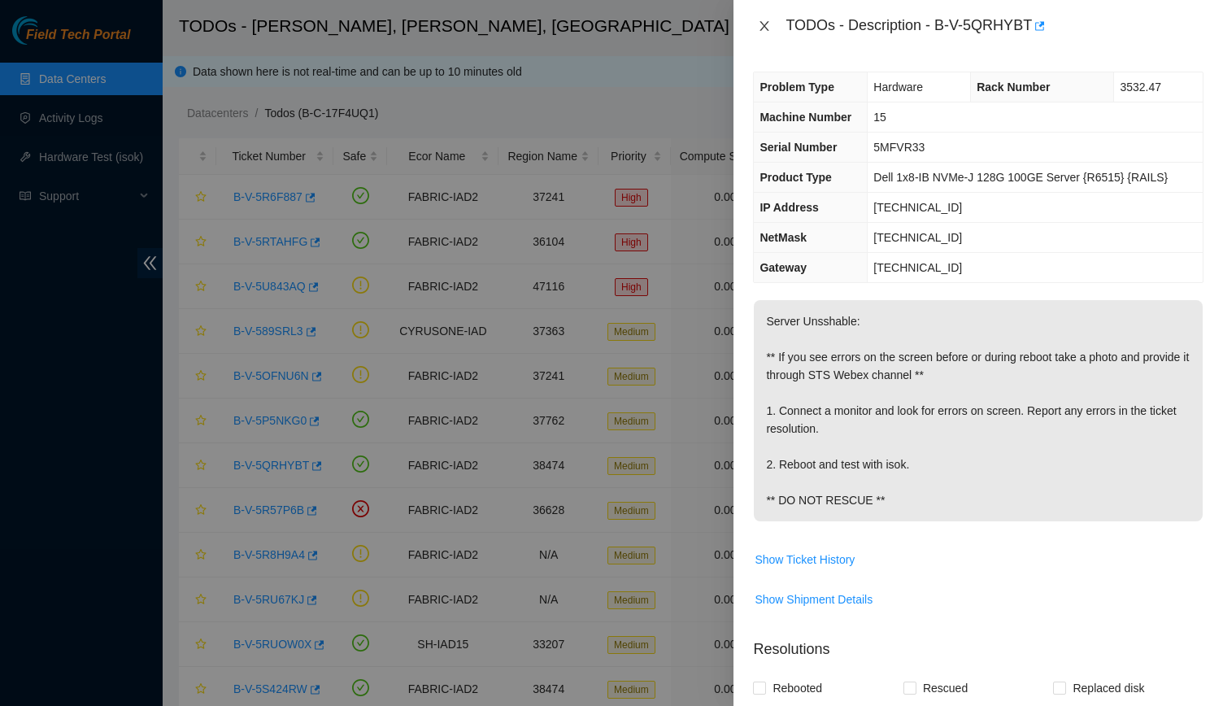
click at [767, 22] on icon "close" at bounding box center [764, 26] width 13 height 13
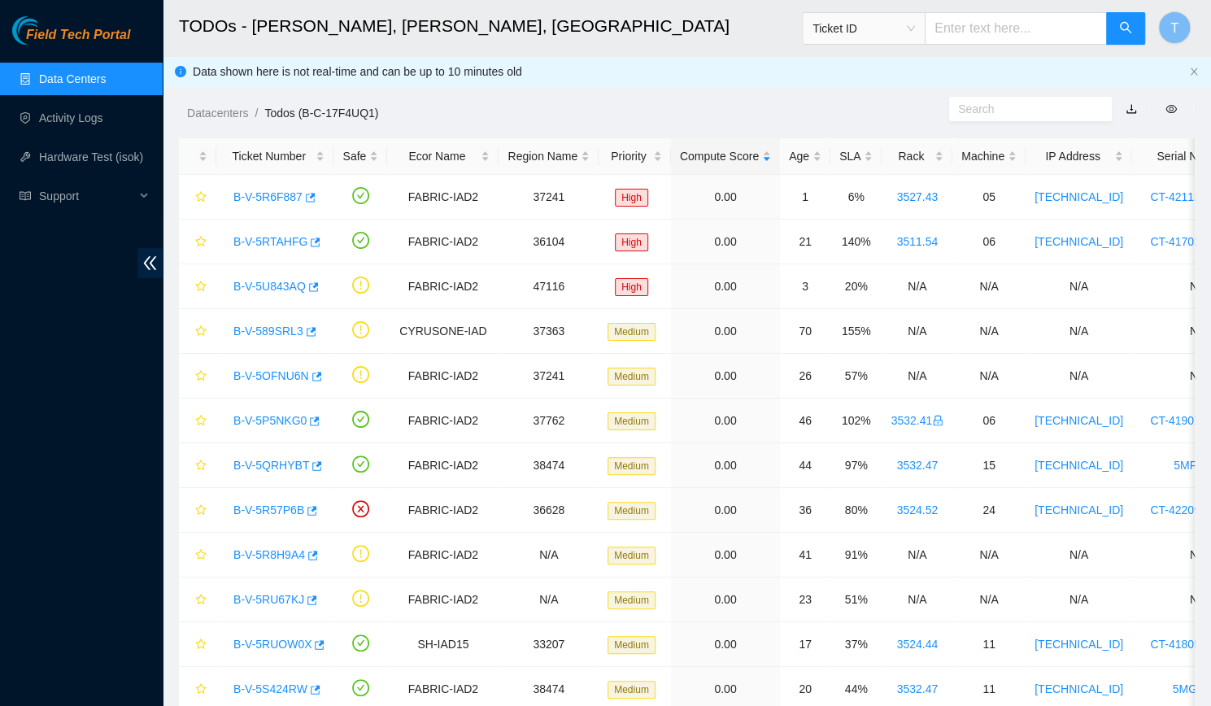
click at [117, 551] on div "Field Tech Portal Data Centers Activity Logs Hardware Test (isok) Support" at bounding box center [81, 361] width 163 height 690
click at [997, 45] on div "Ticket ID" at bounding box center [974, 28] width 344 height 52
click at [995, 41] on input "text" at bounding box center [1016, 28] width 182 height 33
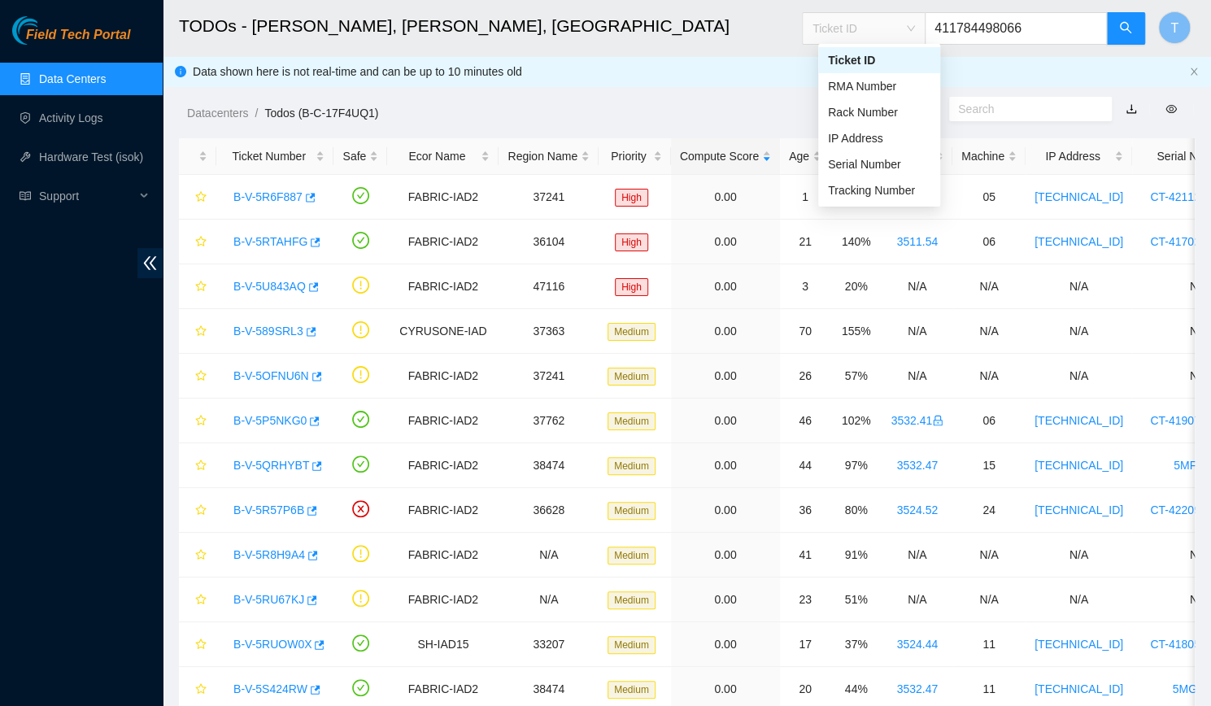
click at [865, 34] on span "Ticket ID" at bounding box center [863, 28] width 102 height 24
type input "411784498066"
click at [890, 187] on div "Tracking Number" at bounding box center [879, 190] width 102 height 18
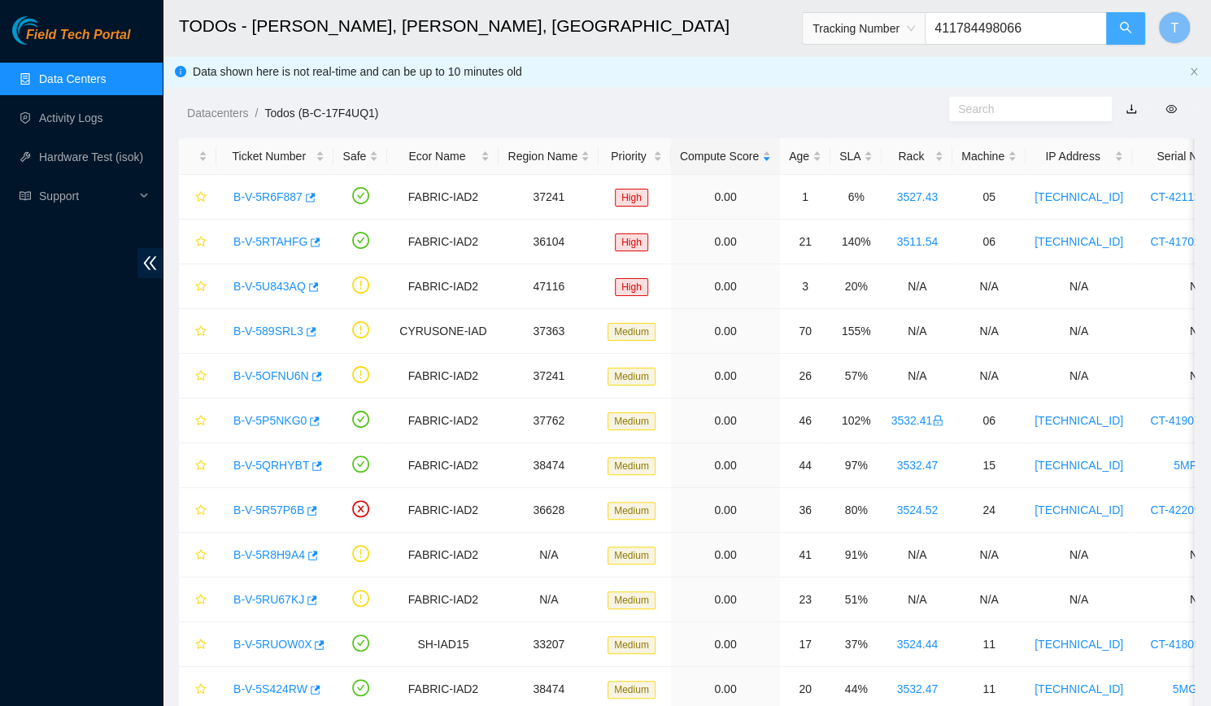
click at [1121, 19] on button "button" at bounding box center [1125, 28] width 39 height 33
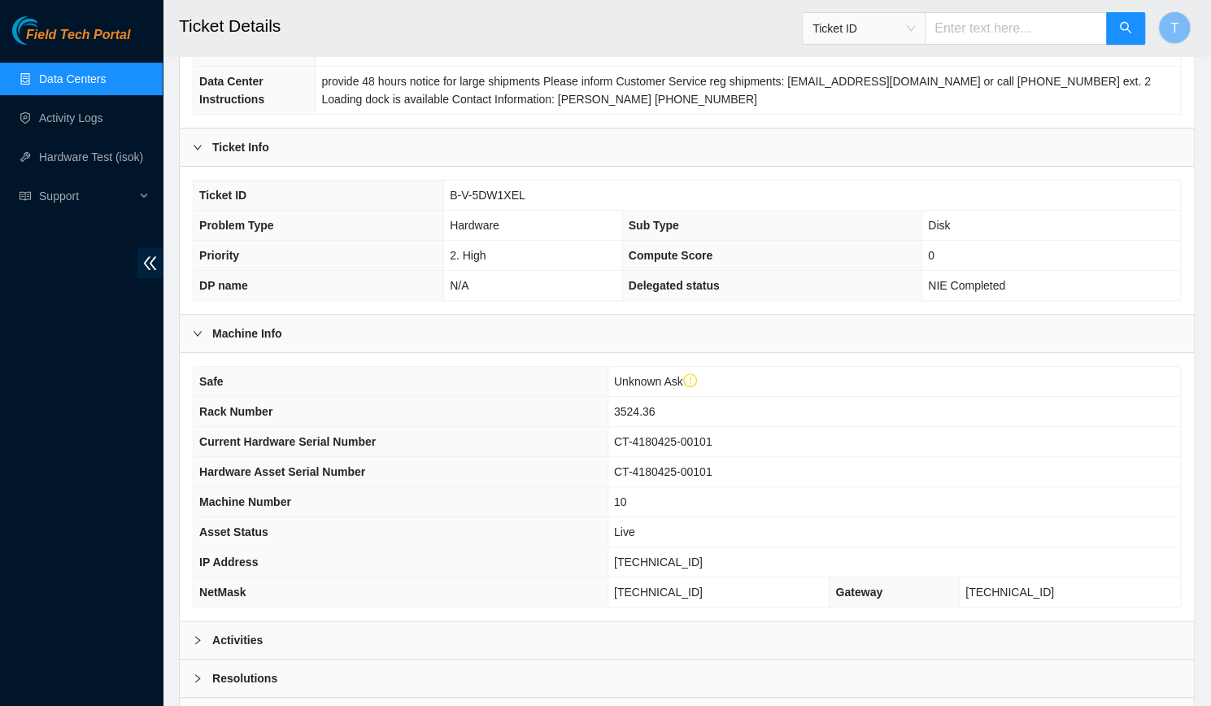
scroll to position [348, 0]
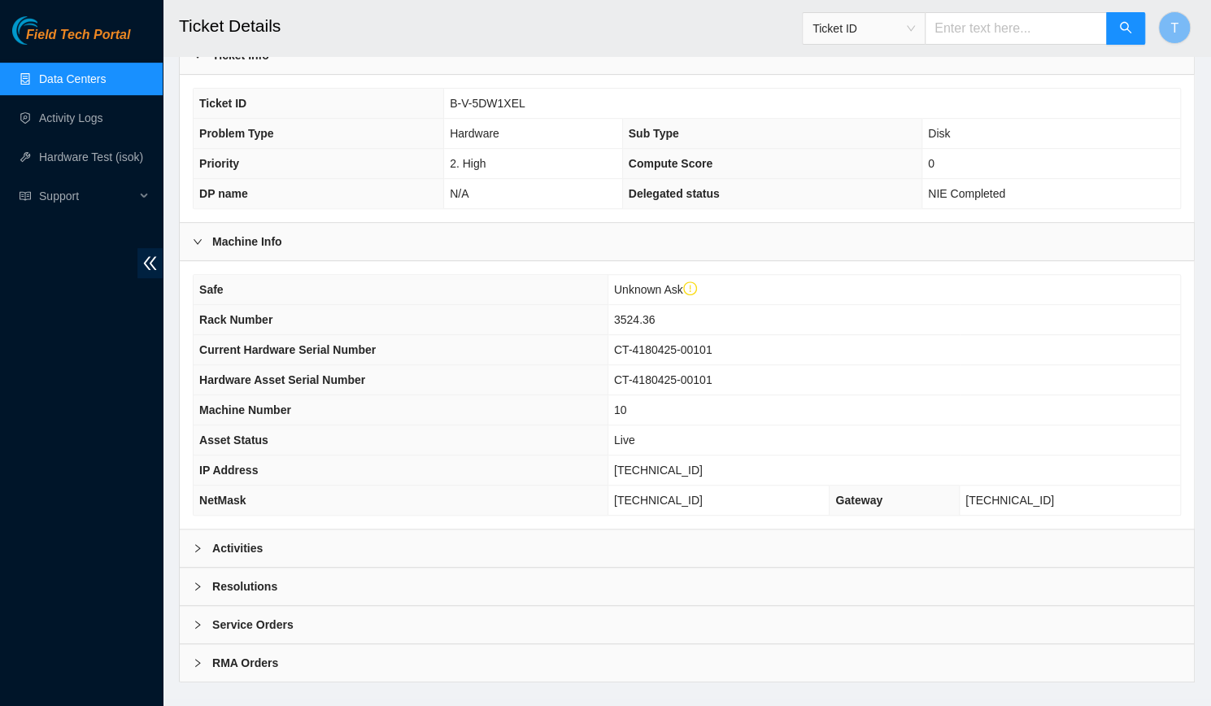
click at [515, 529] on div "Activities" at bounding box center [687, 547] width 1014 height 37
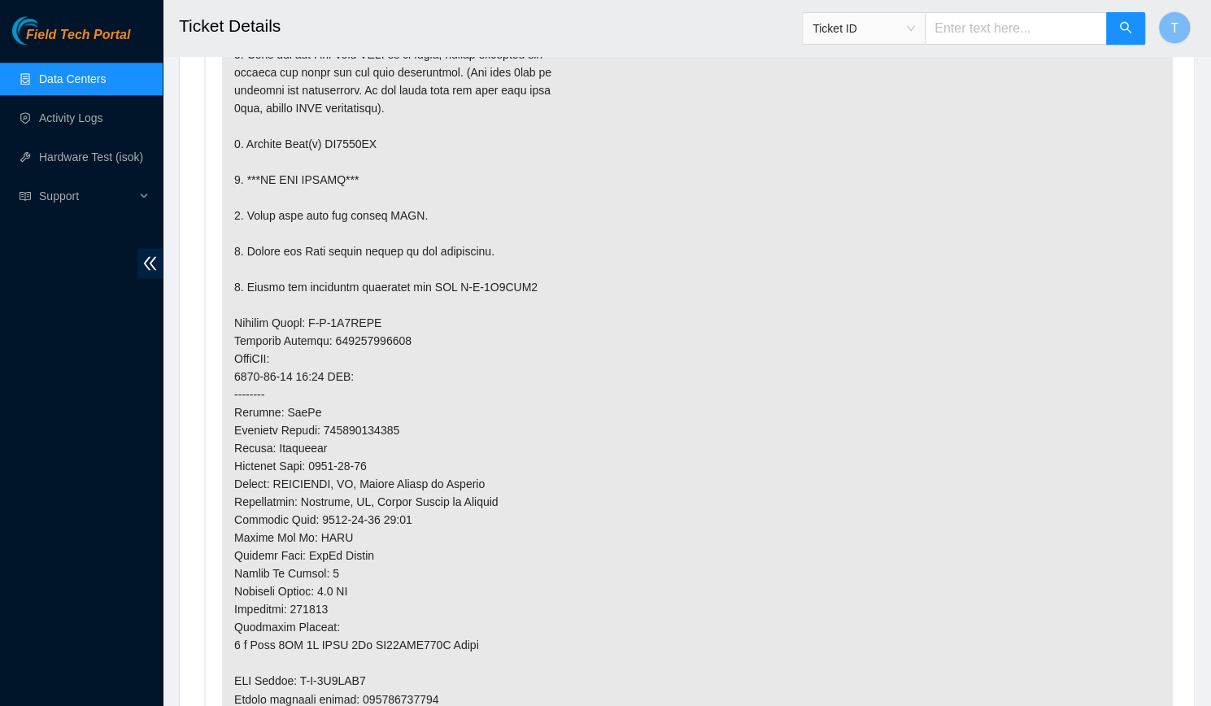
scroll to position [1117, 0]
click at [996, 26] on input "text" at bounding box center [1016, 28] width 182 height 33
type input "463470035957"
click at [1121, 37] on button "button" at bounding box center [1125, 28] width 39 height 33
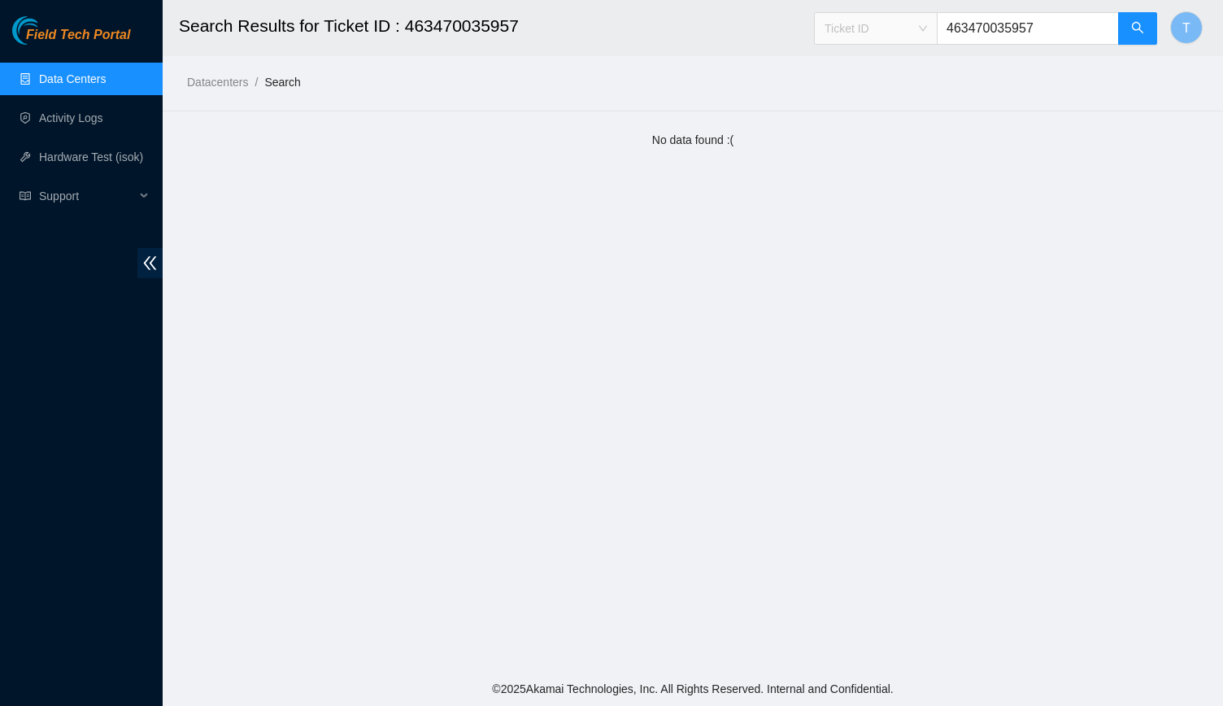
click at [913, 22] on span "Ticket ID" at bounding box center [876, 28] width 102 height 24
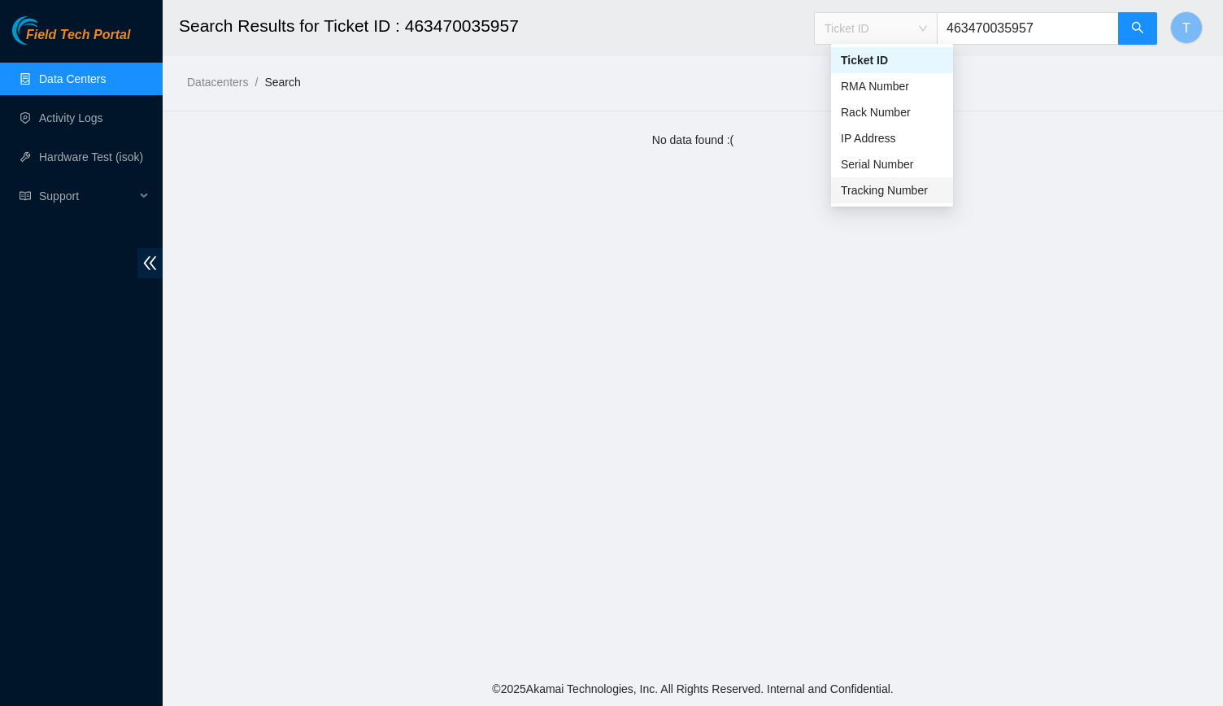
click at [924, 180] on div "Tracking Number" at bounding box center [892, 190] width 122 height 26
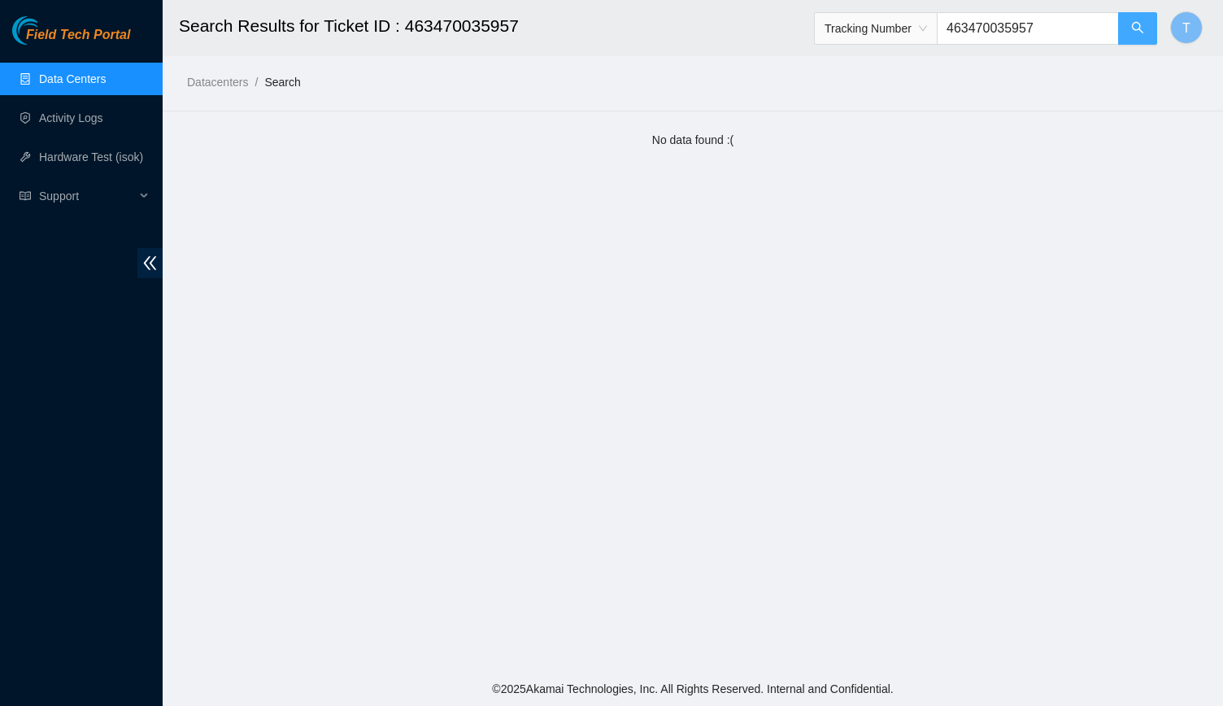
click at [1147, 22] on button "button" at bounding box center [1137, 28] width 39 height 33
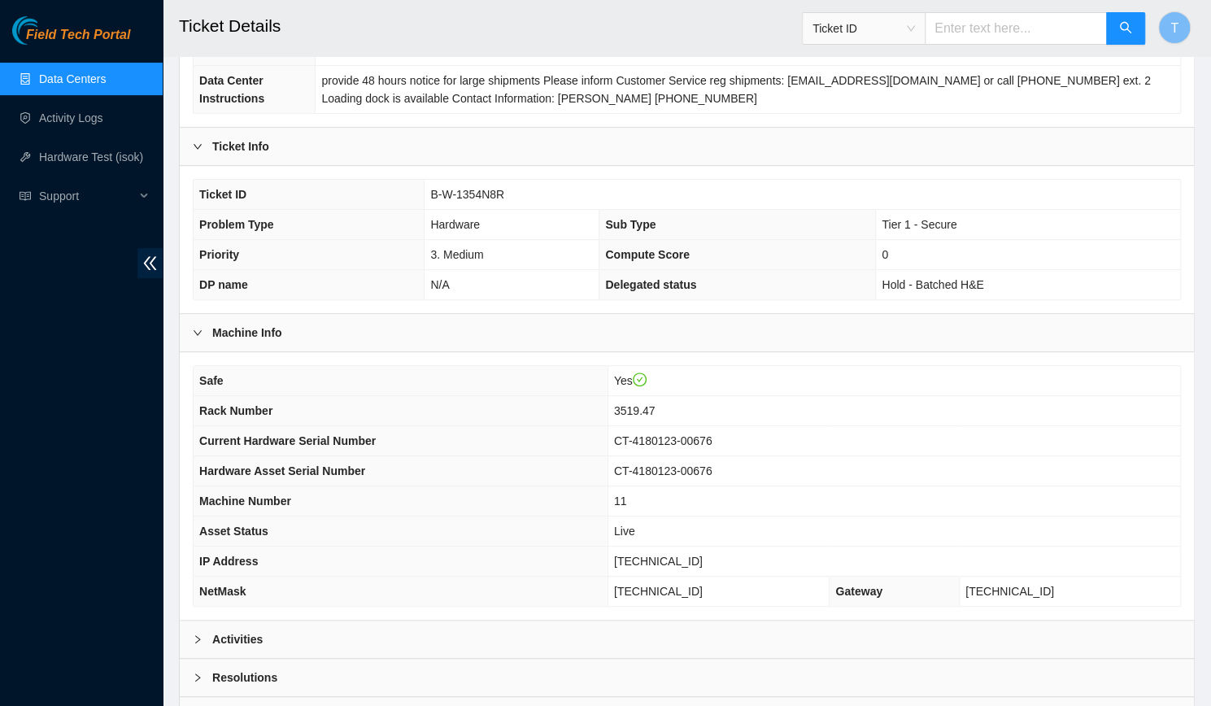
scroll to position [317, 0]
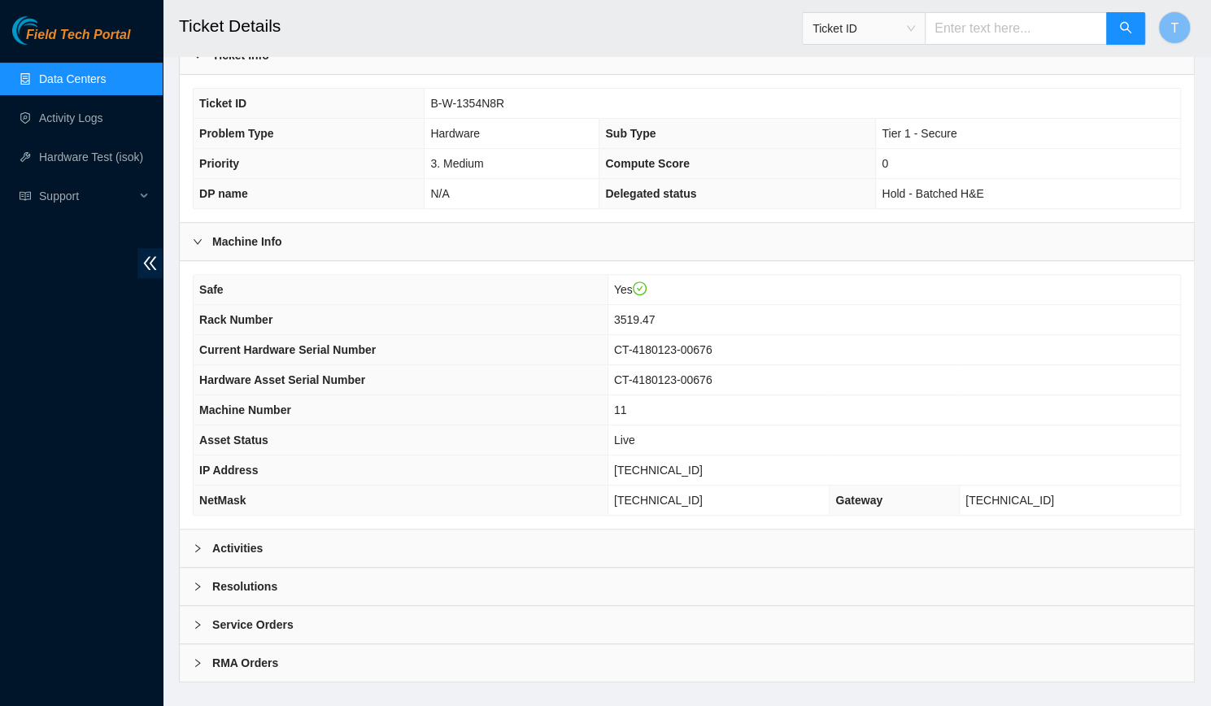
click at [597, 529] on div "Activities" at bounding box center [687, 547] width 1014 height 37
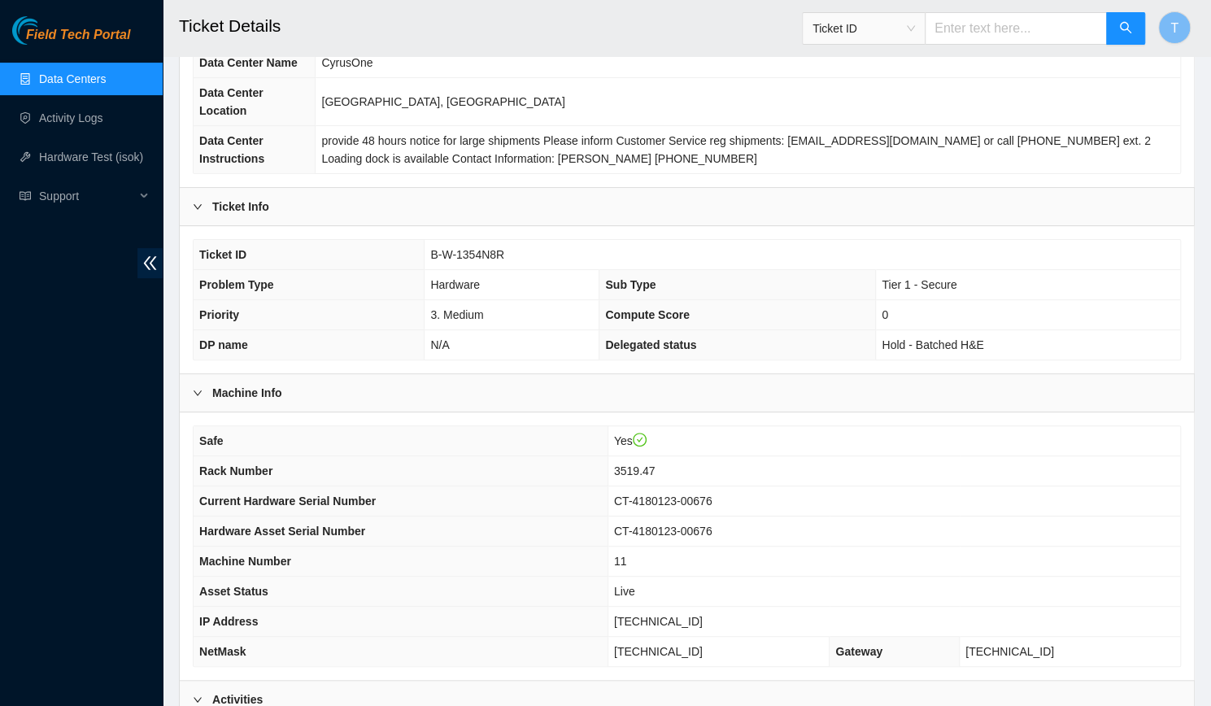
scroll to position [164, 0]
click at [480, 250] on span "B-W-1354N8R" at bounding box center [467, 256] width 74 height 13
copy span "B-W-1354N8R"
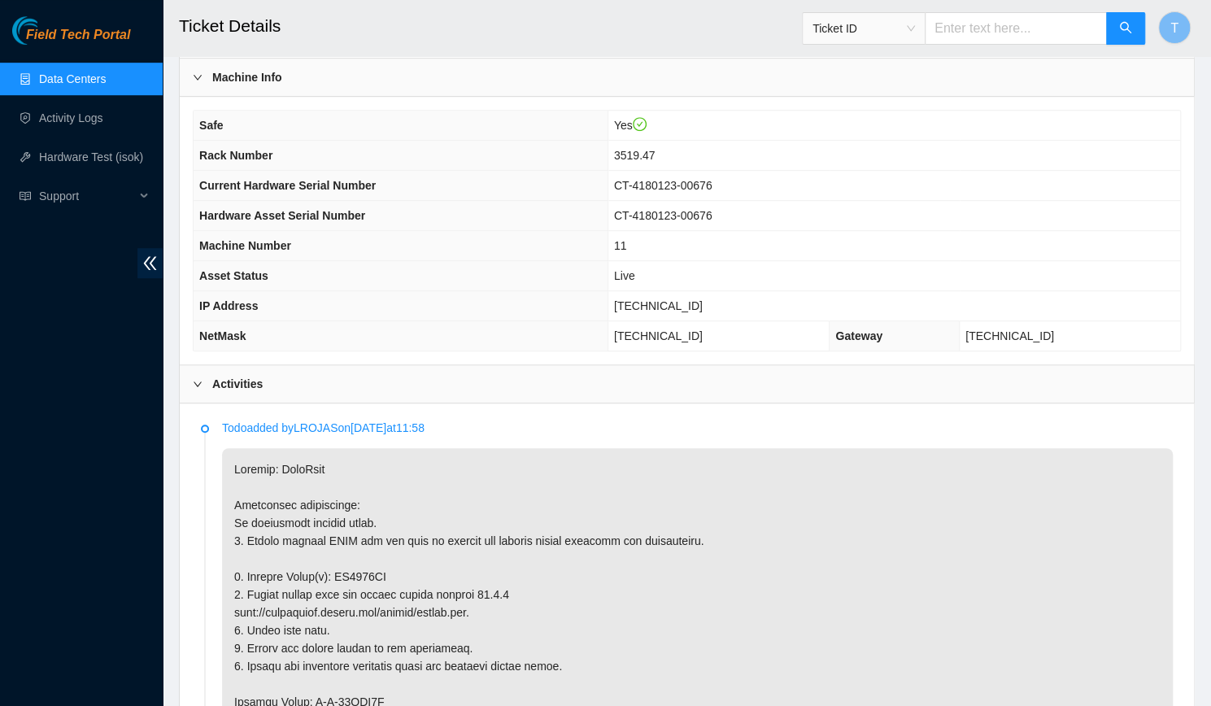
scroll to position [485, 0]
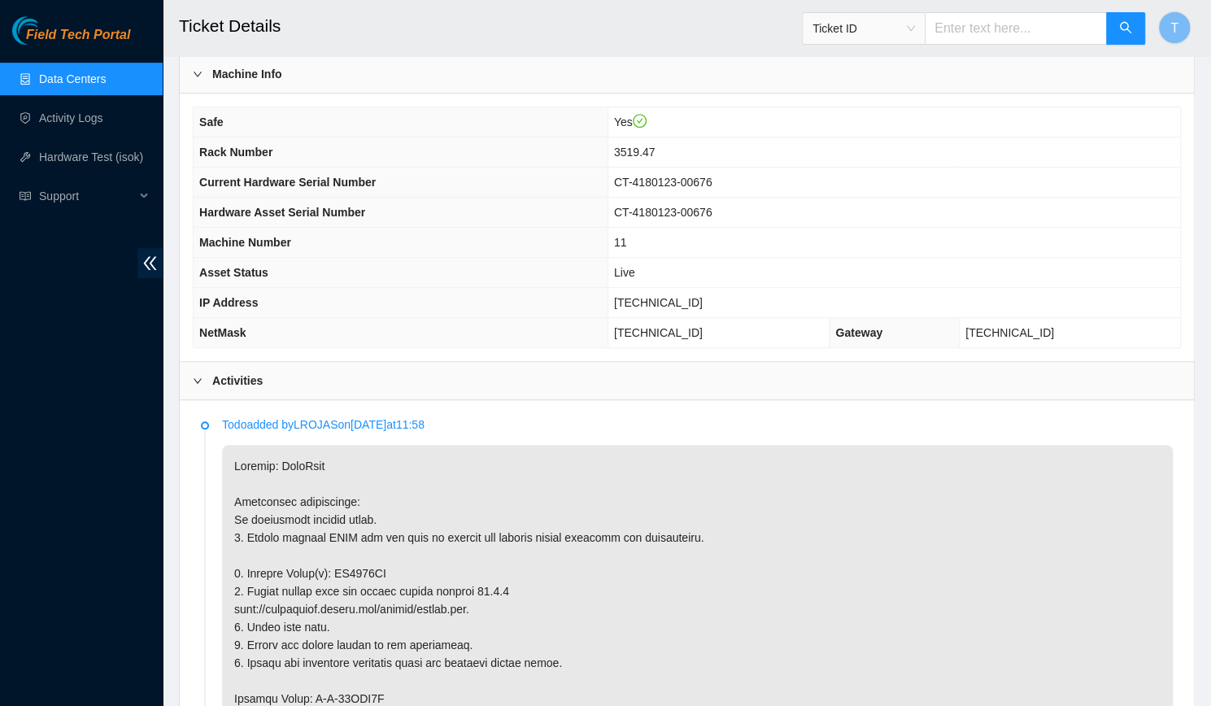
copy p "ZC1504EH"
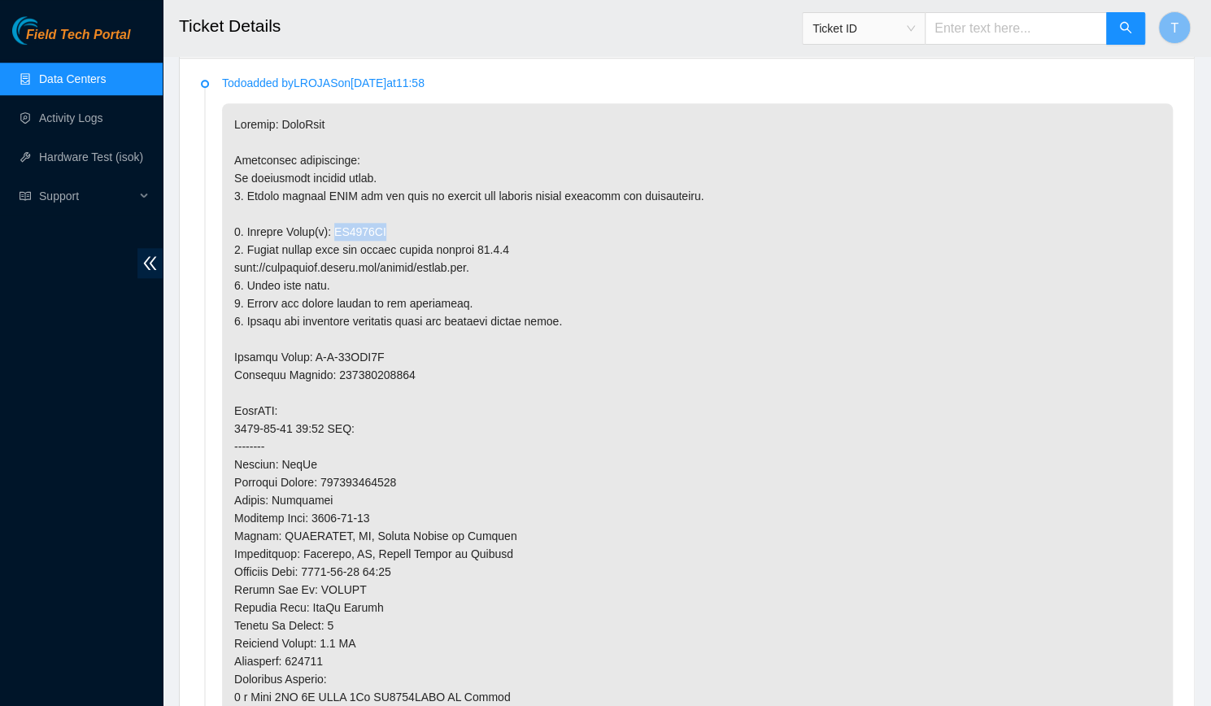
scroll to position [1077, 0]
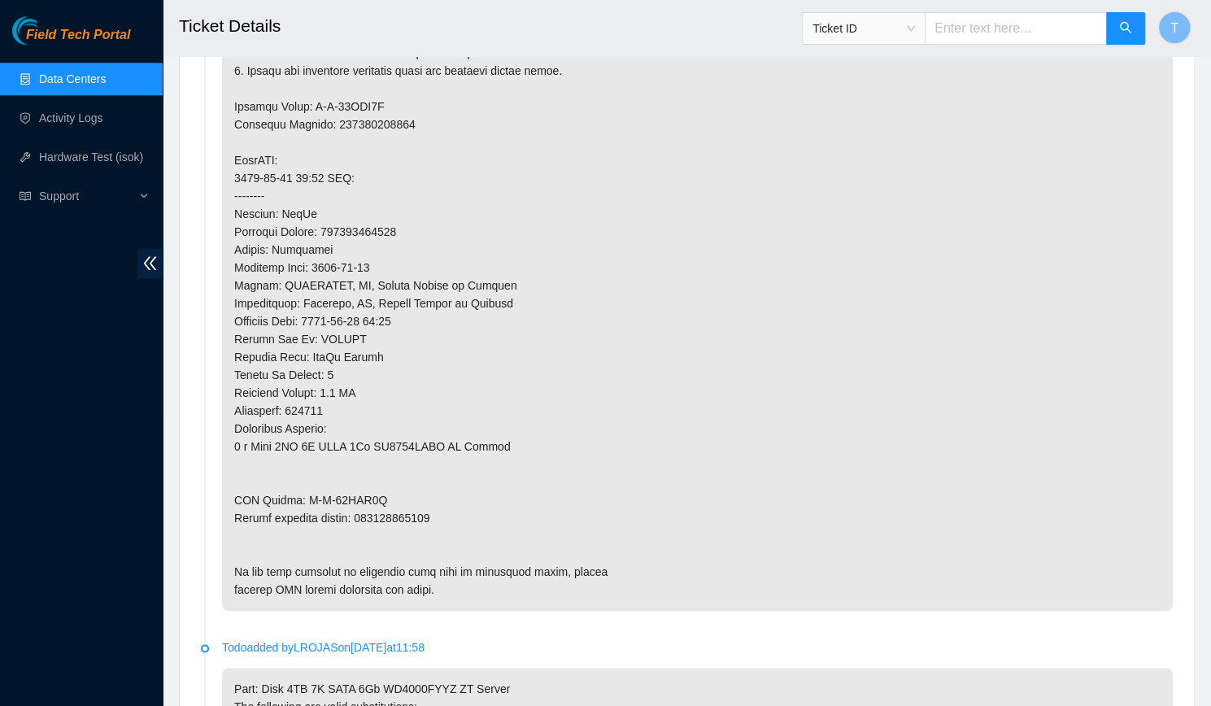
click at [400, 495] on p at bounding box center [697, 232] width 951 height 758
copy p "463470035968"
click at [977, 252] on p at bounding box center [697, 232] width 951 height 758
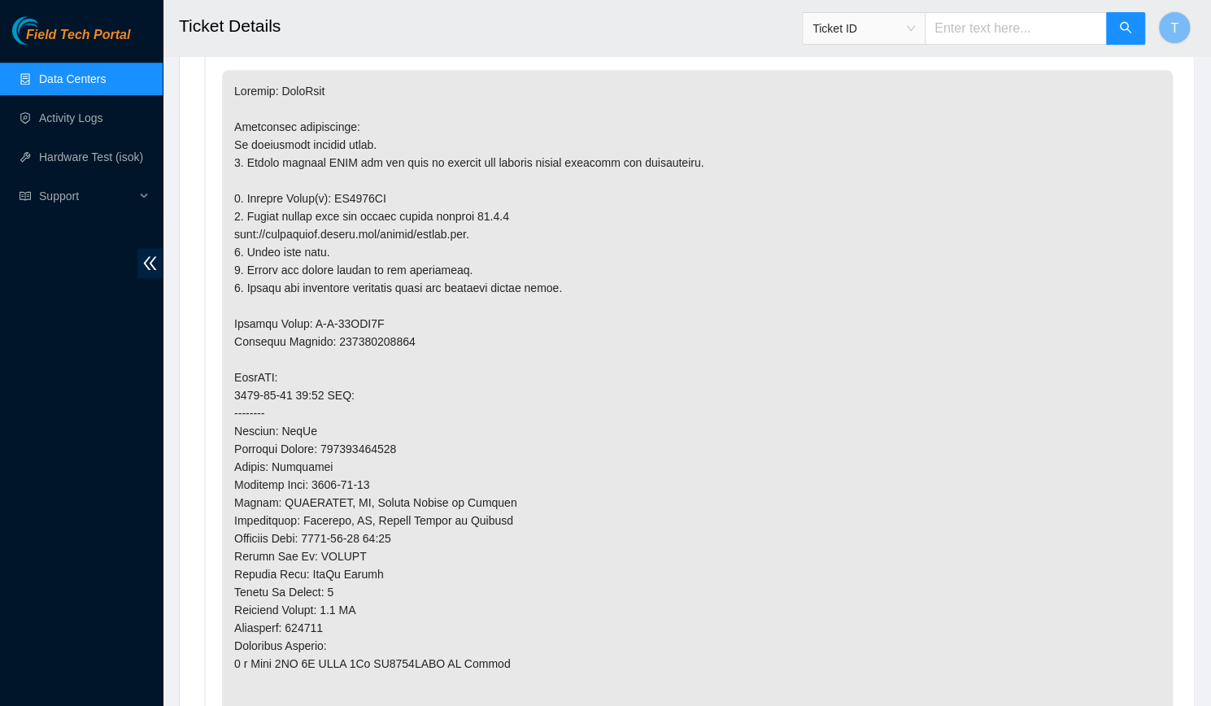
scroll to position [863, 0]
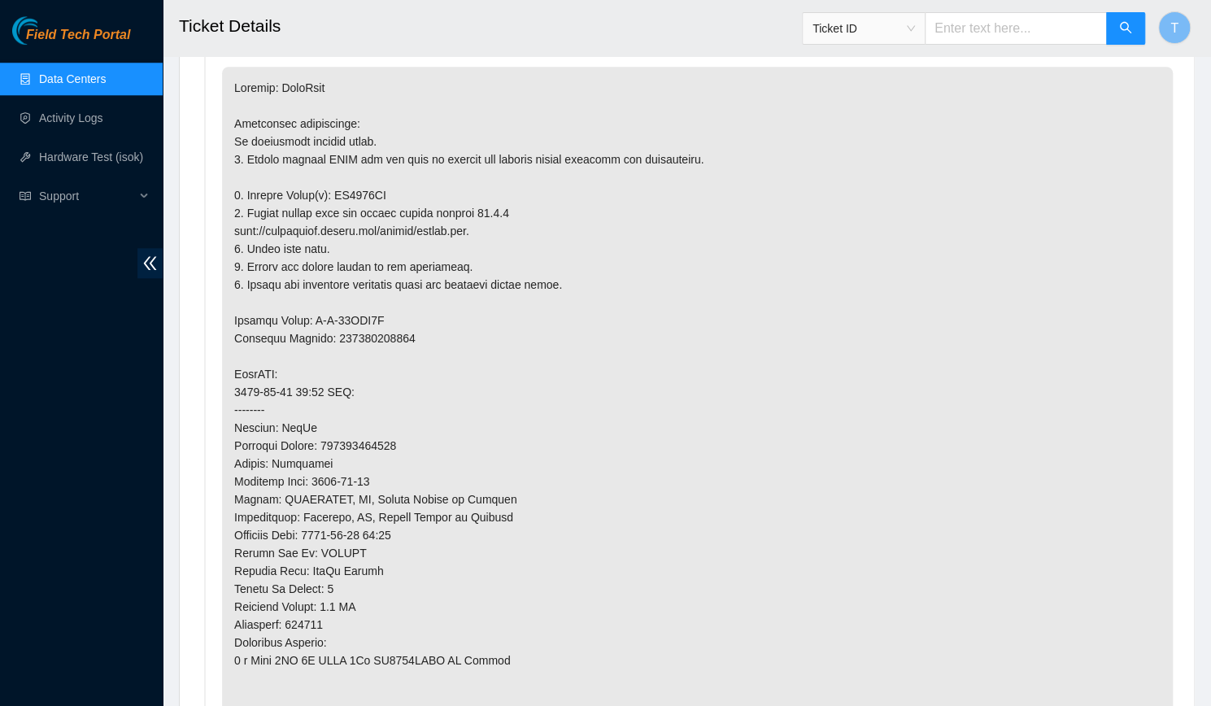
click at [977, 252] on p at bounding box center [697, 446] width 951 height 758
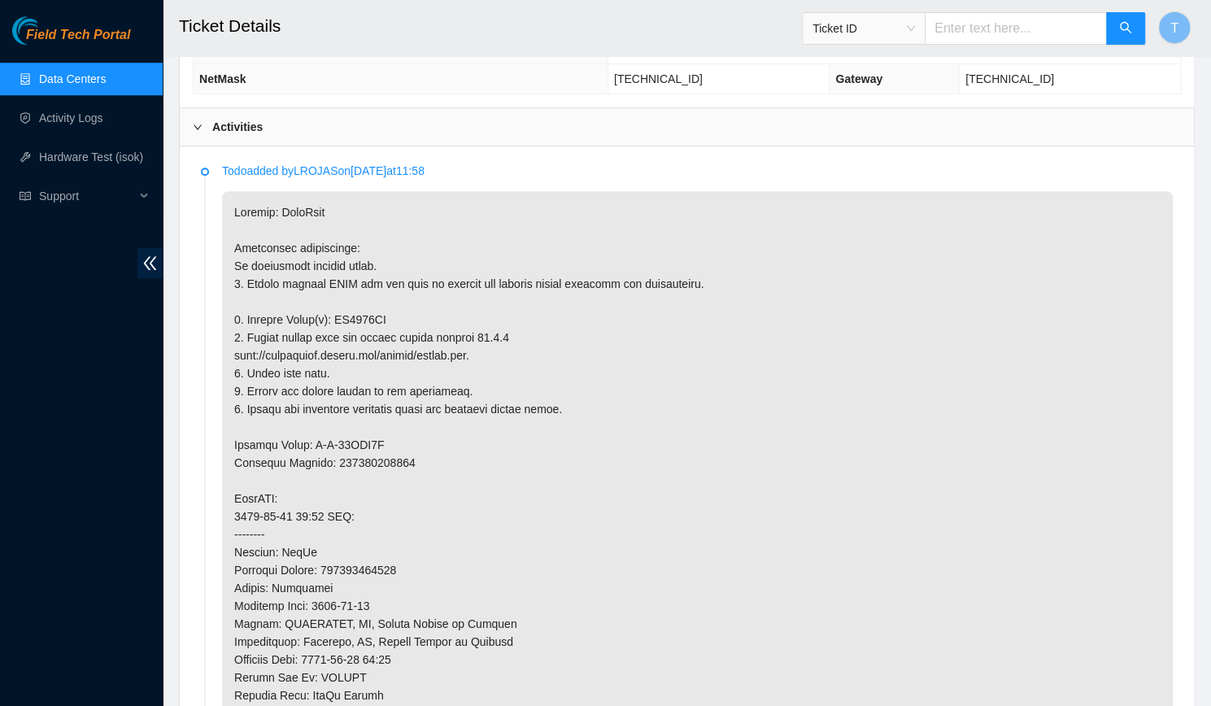
scroll to position [755, 0]
